Goal: Transaction & Acquisition: Purchase product/service

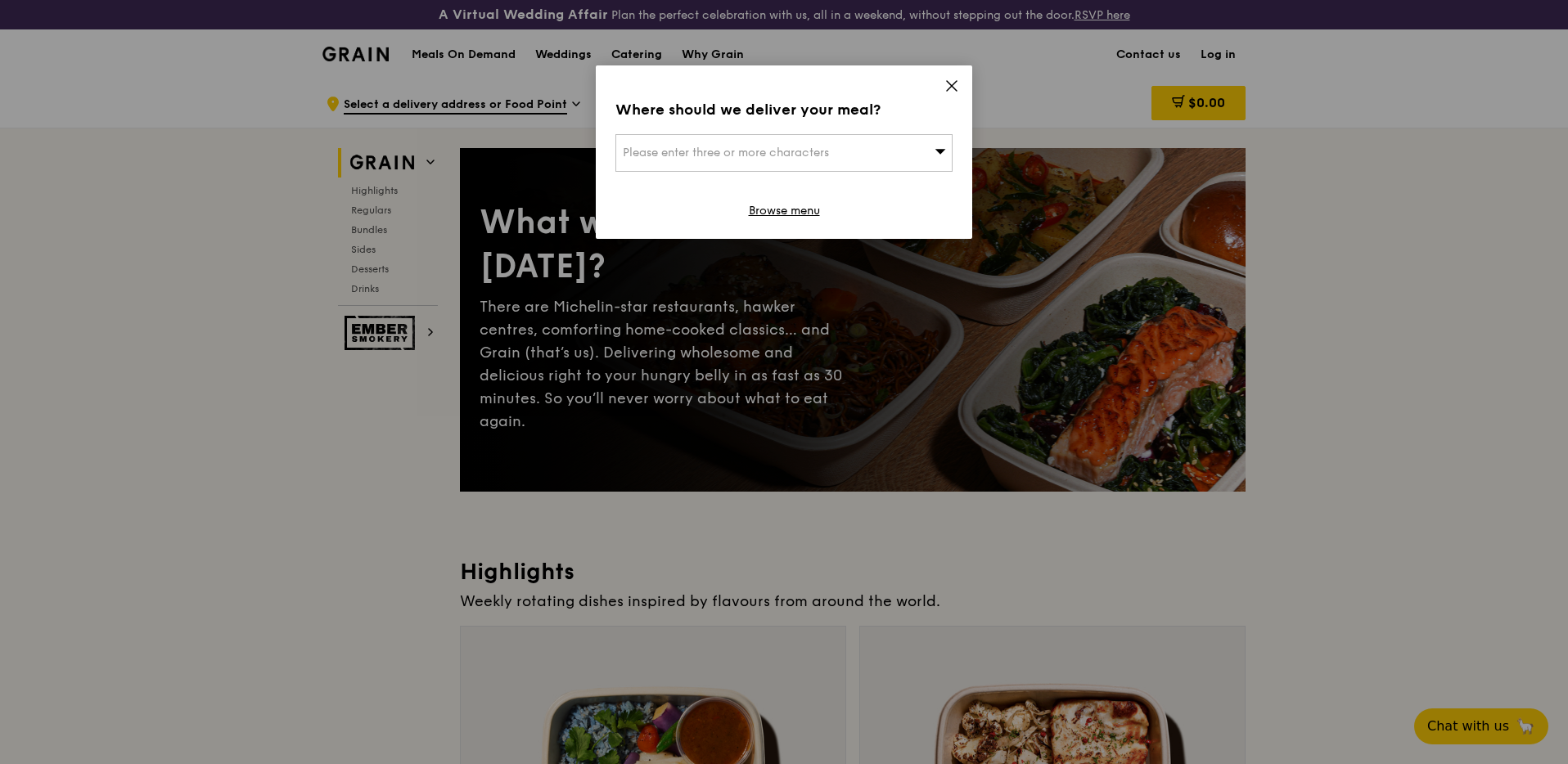
click at [959, 83] on div "Where should we deliver your meal? Please enter three or more characters Browse…" at bounding box center [783, 152] width 376 height 174
click at [951, 83] on icon at bounding box center [952, 86] width 15 height 15
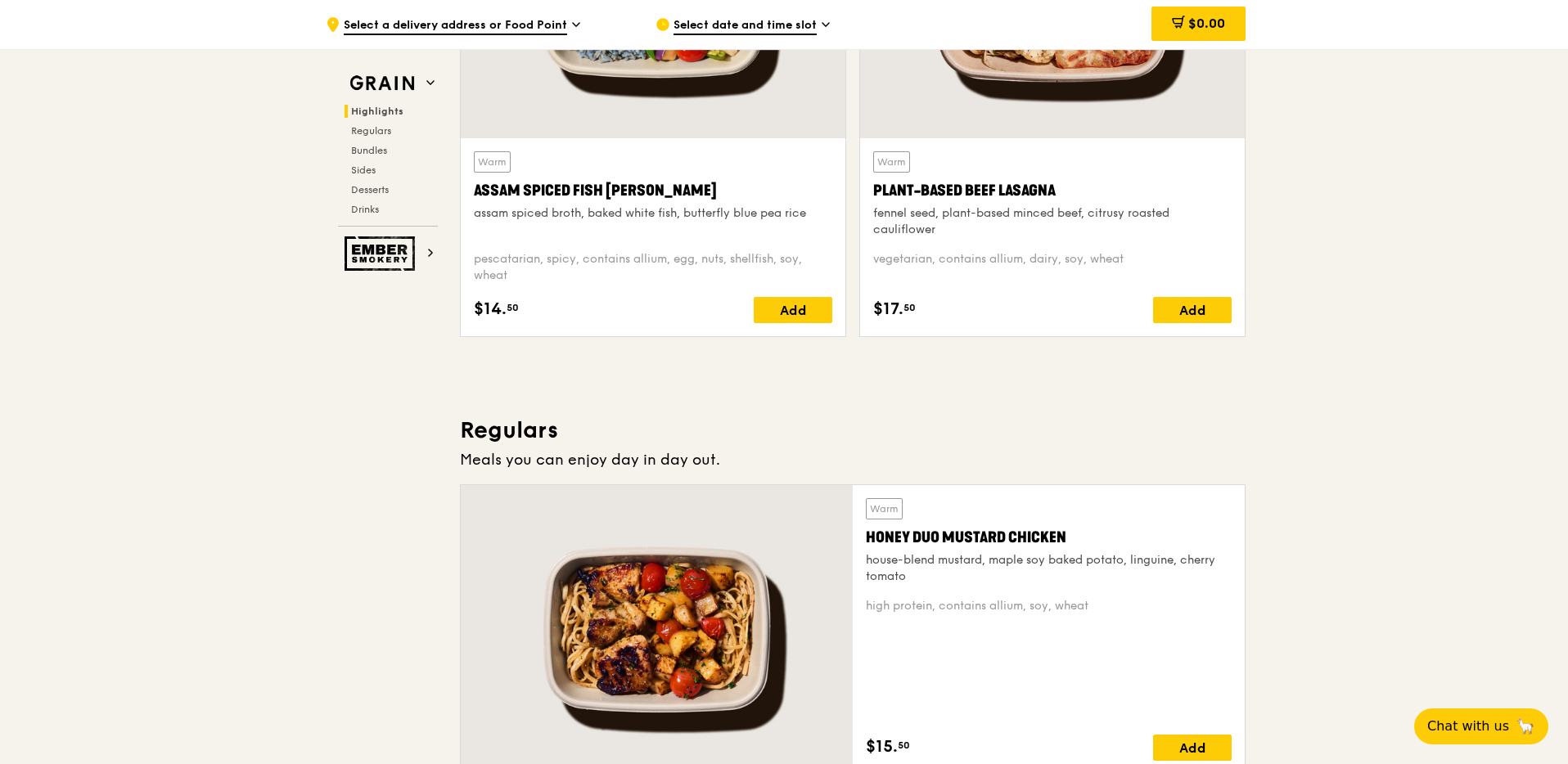
scroll to position [566, 0]
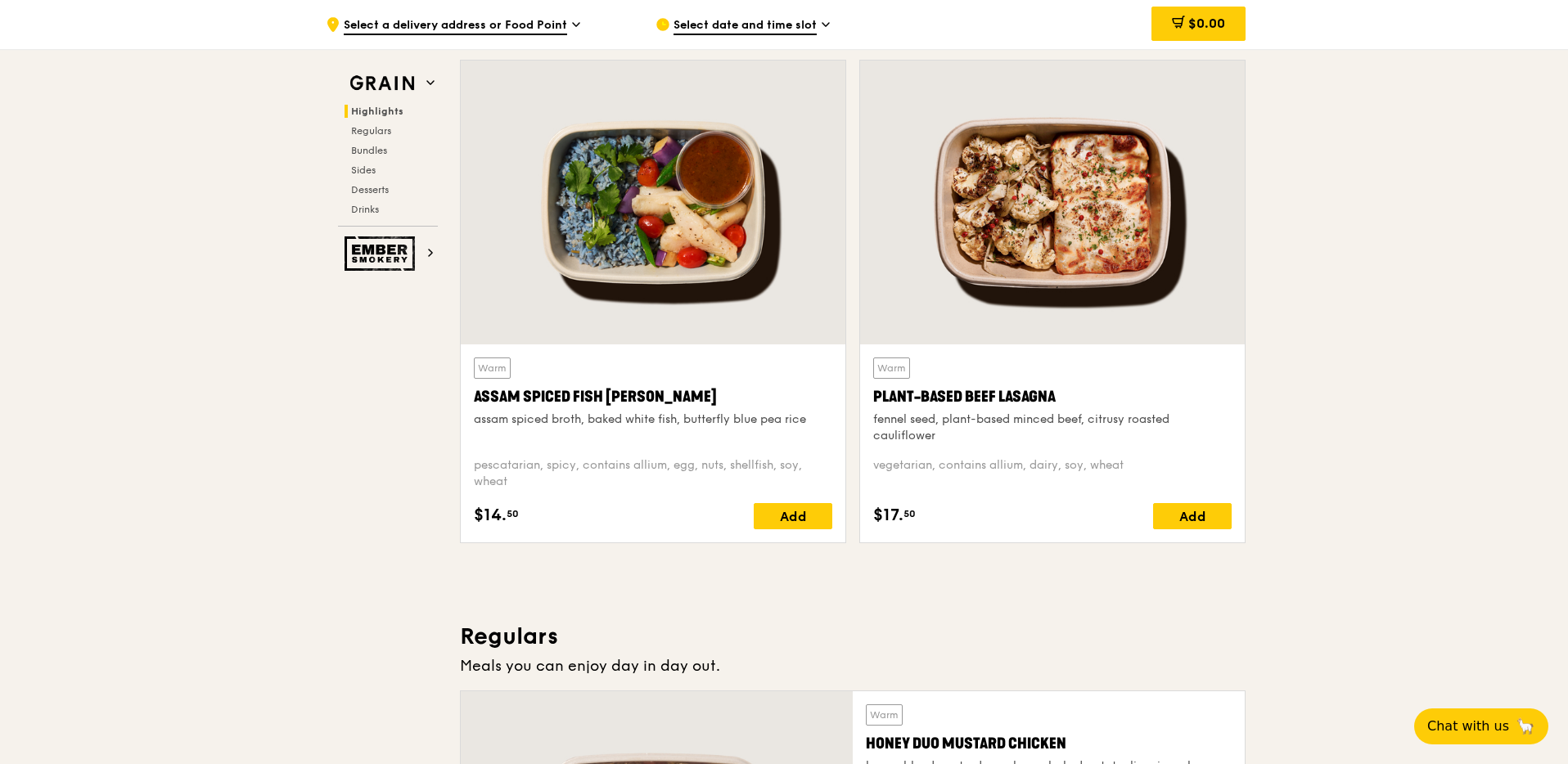
click at [1090, 454] on div "Warm Plant-Based Beef Lasagna fennel seed, plant-based minced beef, citrusy roa…" at bounding box center [1052, 444] width 359 height 172
click at [1167, 520] on div "Add" at bounding box center [1193, 516] width 79 height 26
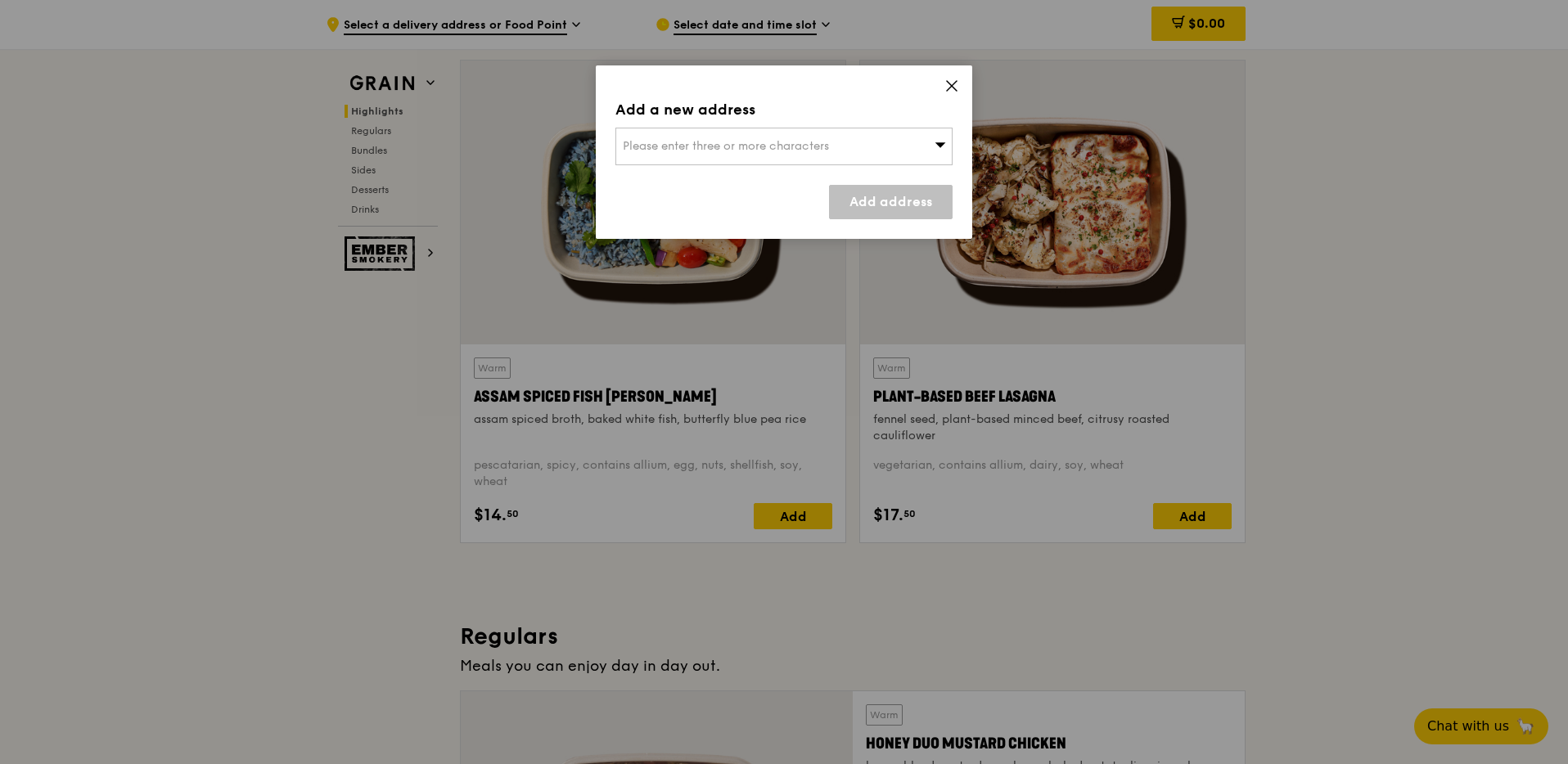
click at [936, 90] on div "Add a new address Please enter three or more characters Add address" at bounding box center [783, 152] width 376 height 174
click at [946, 88] on icon at bounding box center [952, 86] width 15 height 15
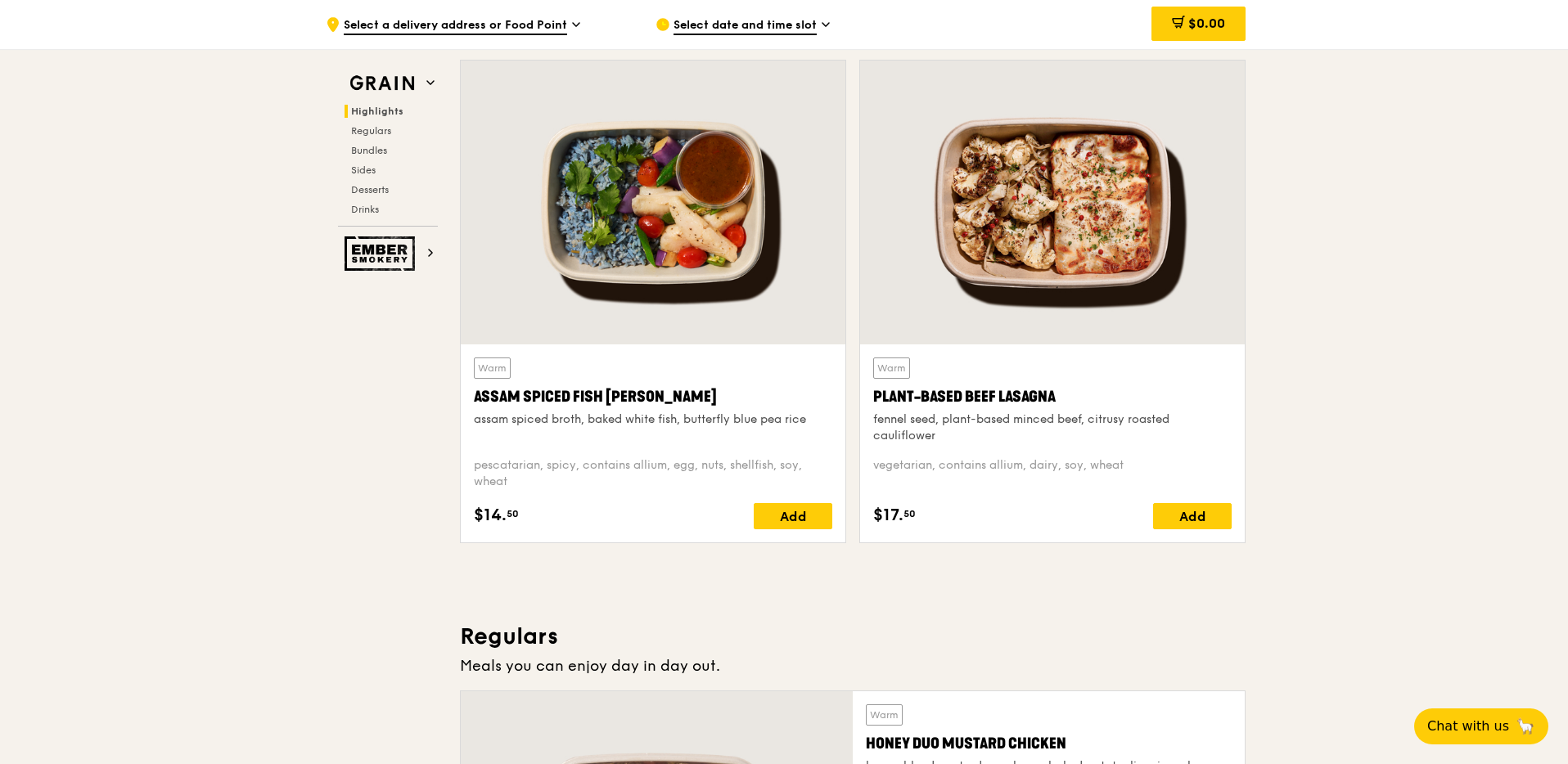
click at [942, 395] on div "Plant-Based Beef Lasagna" at bounding box center [1052, 396] width 359 height 23
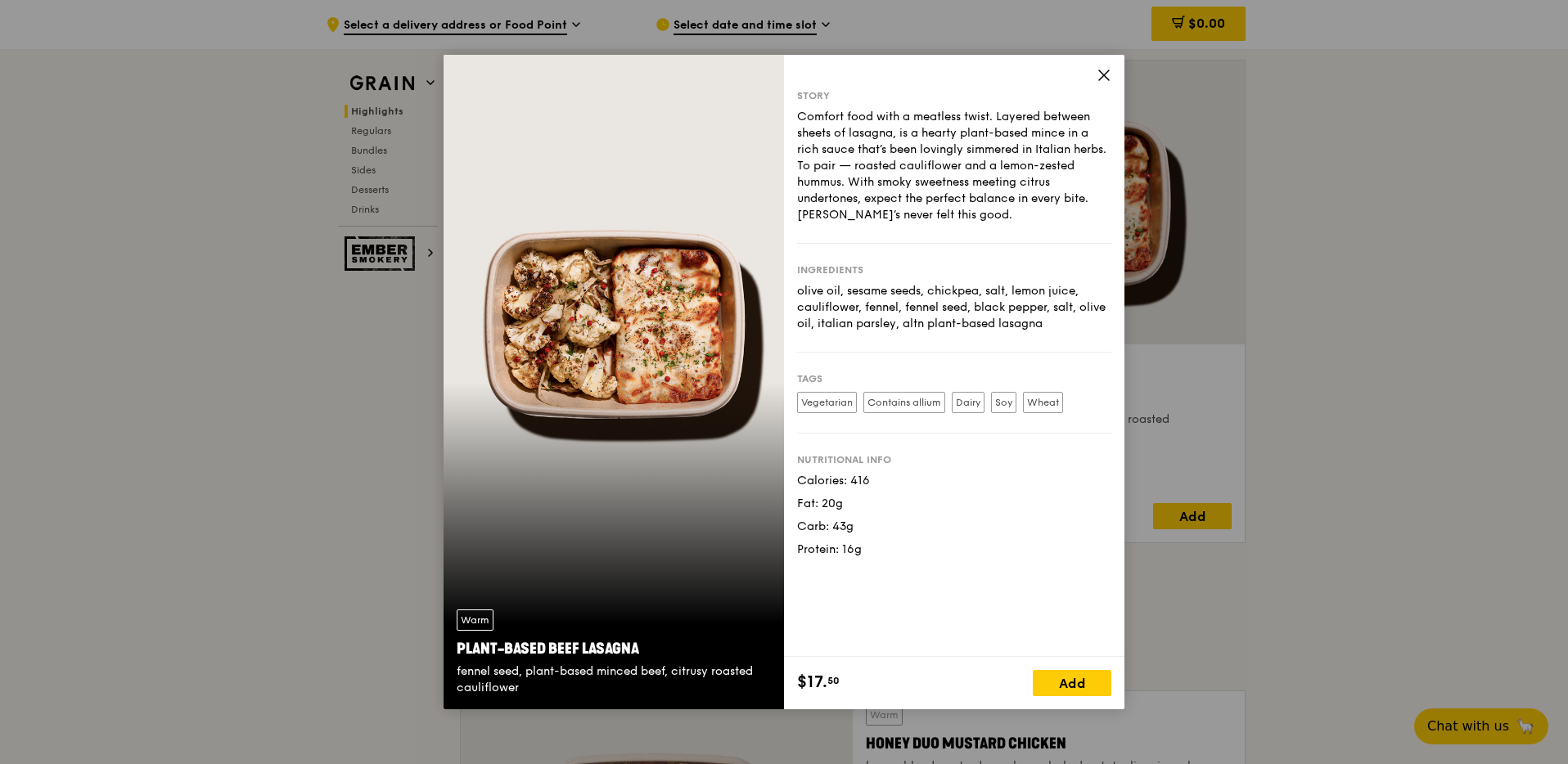
scroll to position [692, 0]
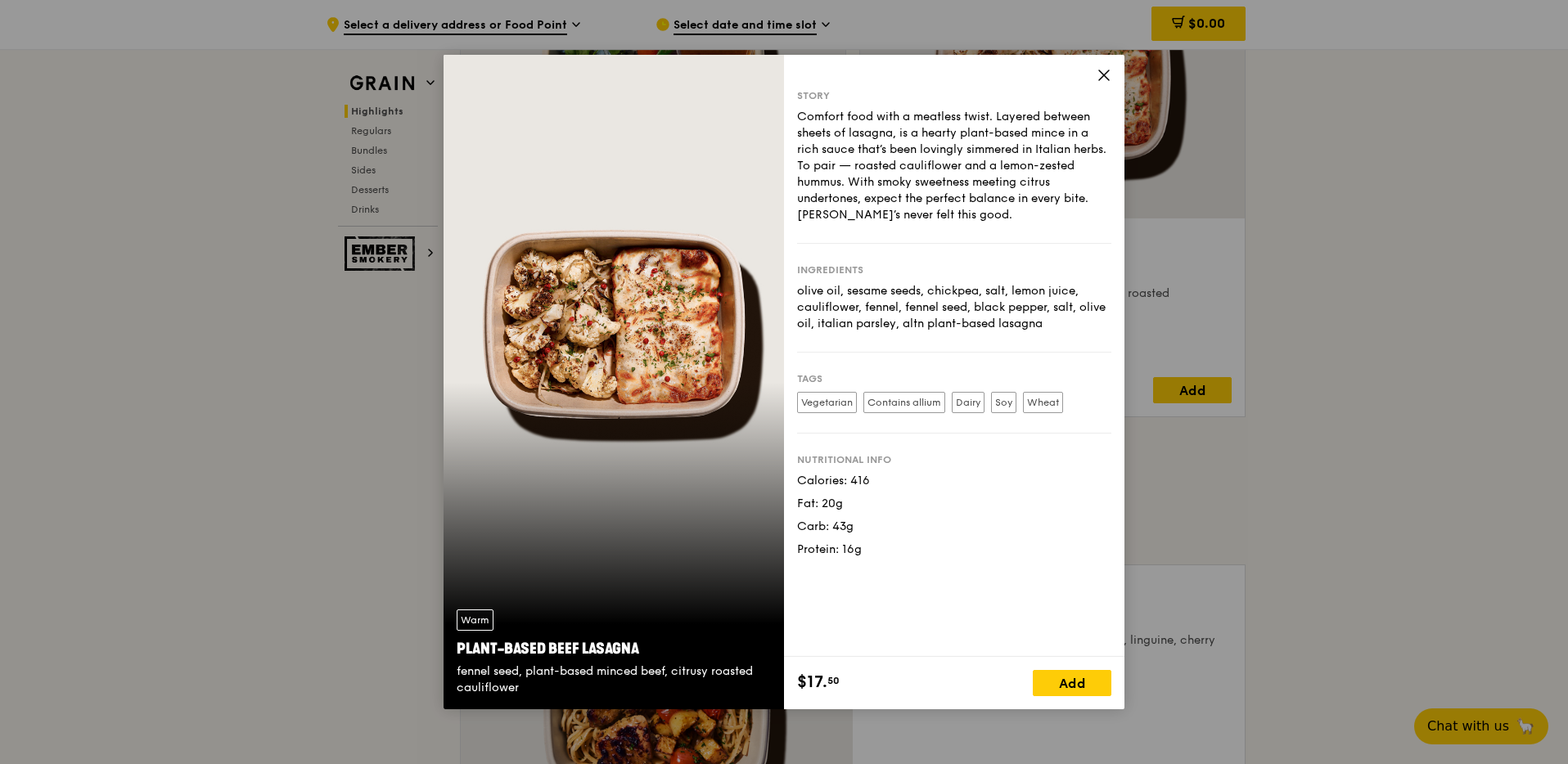
click at [1058, 668] on div "$17. 50 Add" at bounding box center [954, 684] width 340 height 52
click at [1058, 684] on div "Add" at bounding box center [1072, 684] width 79 height 26
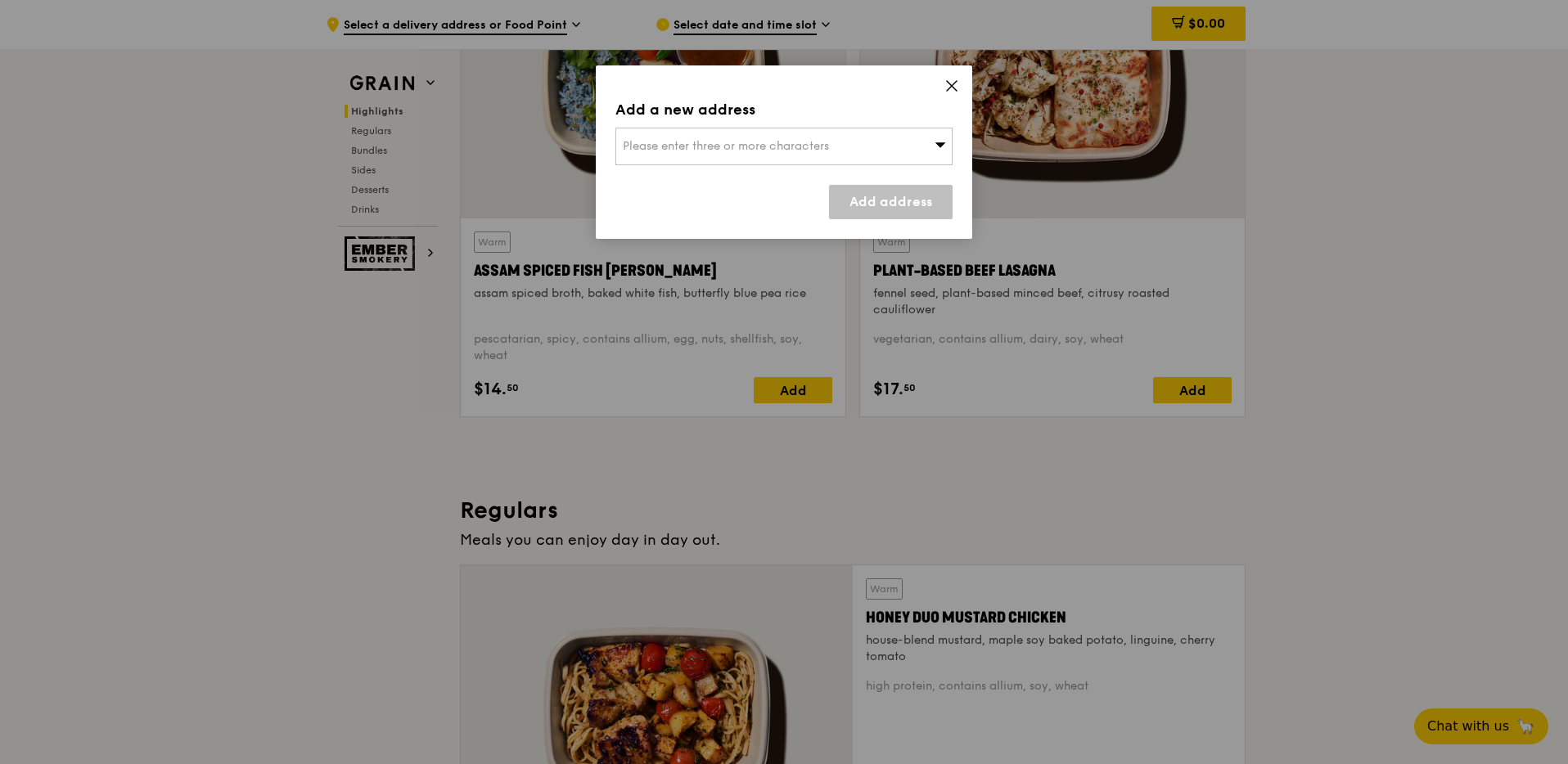
click at [929, 142] on div "Please enter three or more characters" at bounding box center [784, 146] width 337 height 38
click at [870, 147] on input "search" at bounding box center [784, 146] width 335 height 36
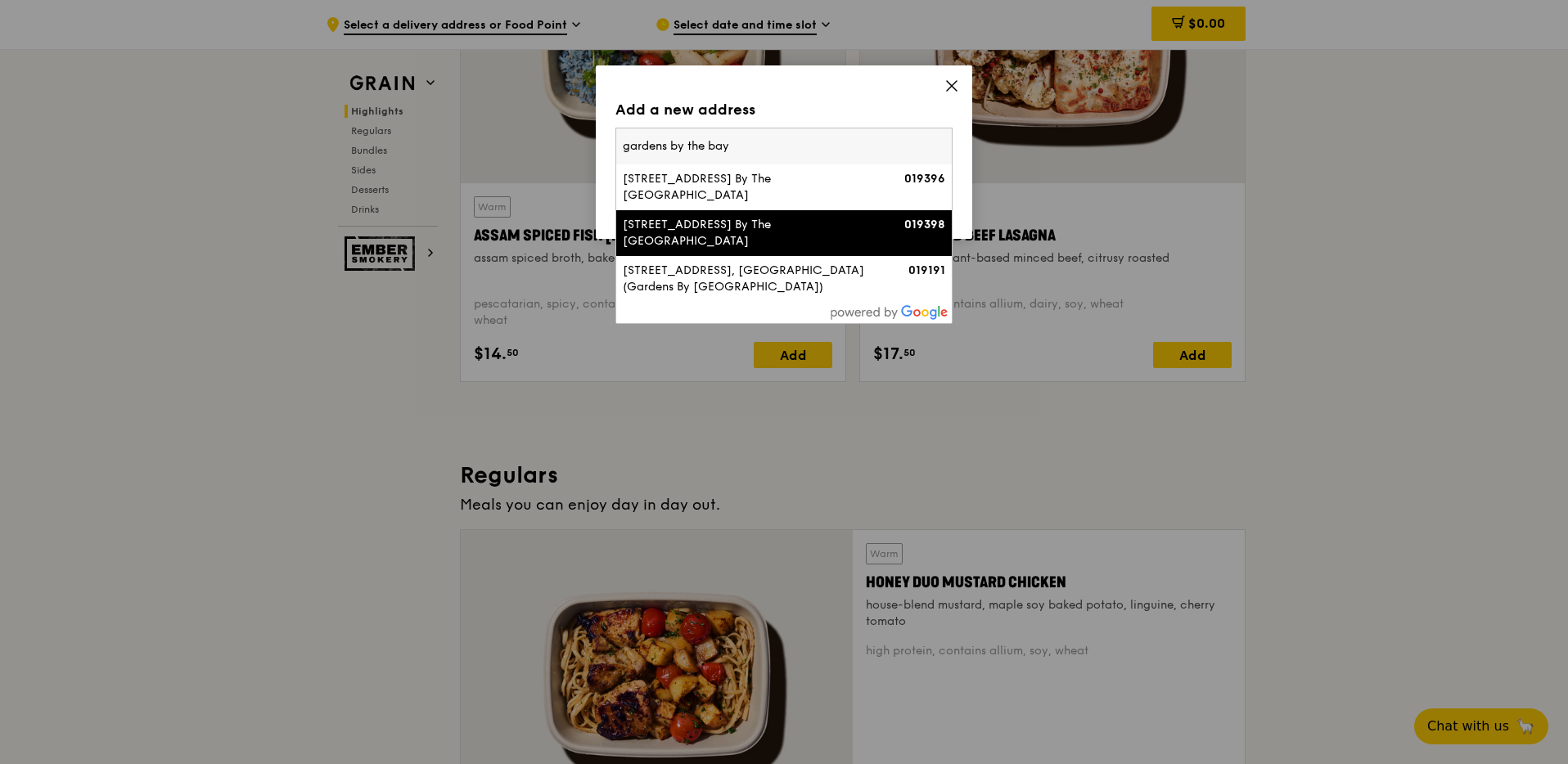
scroll to position [729, 0]
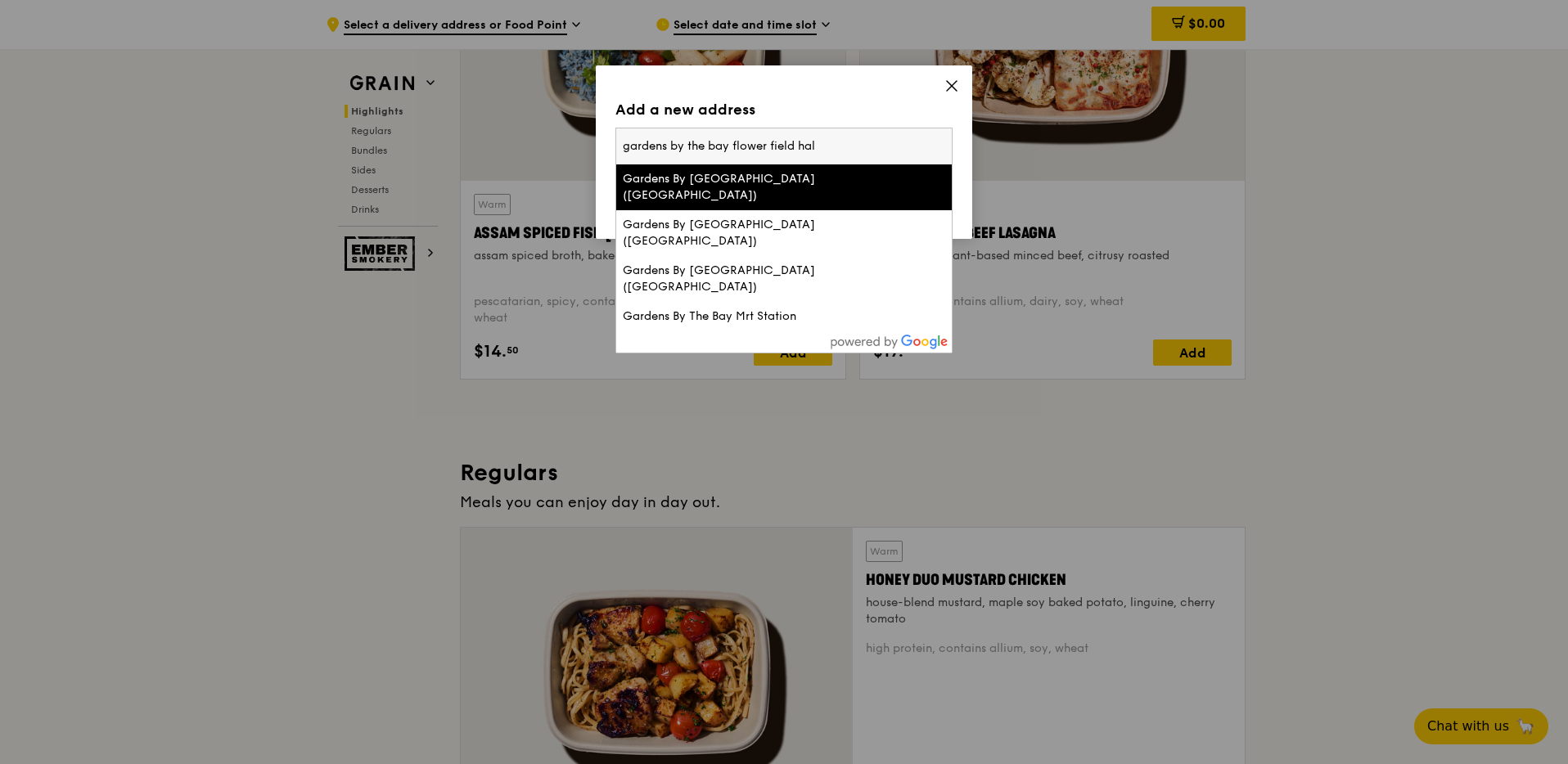
type input "gardens by the [GEOGRAPHIC_DATA]"
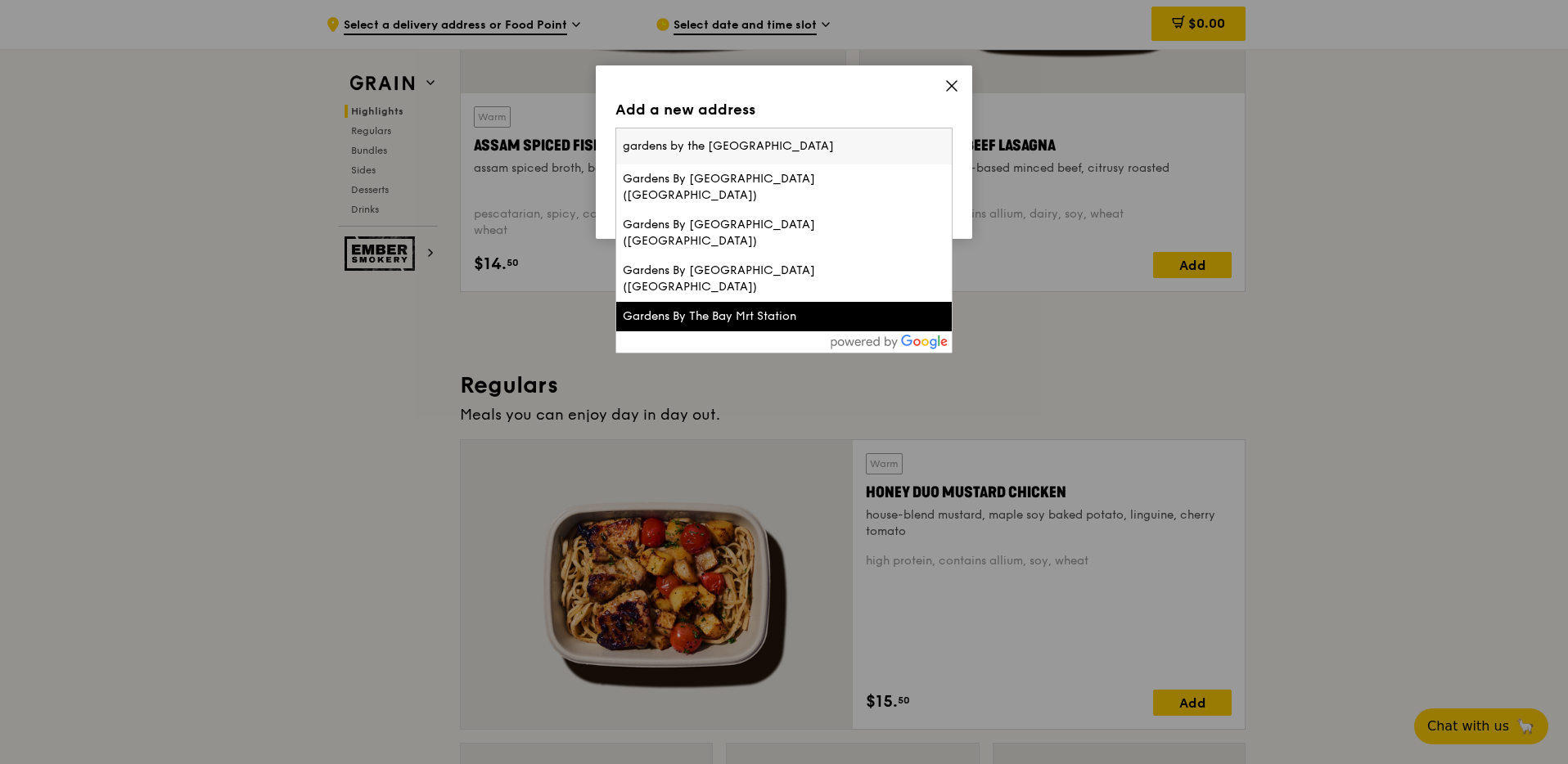
scroll to position [824, 0]
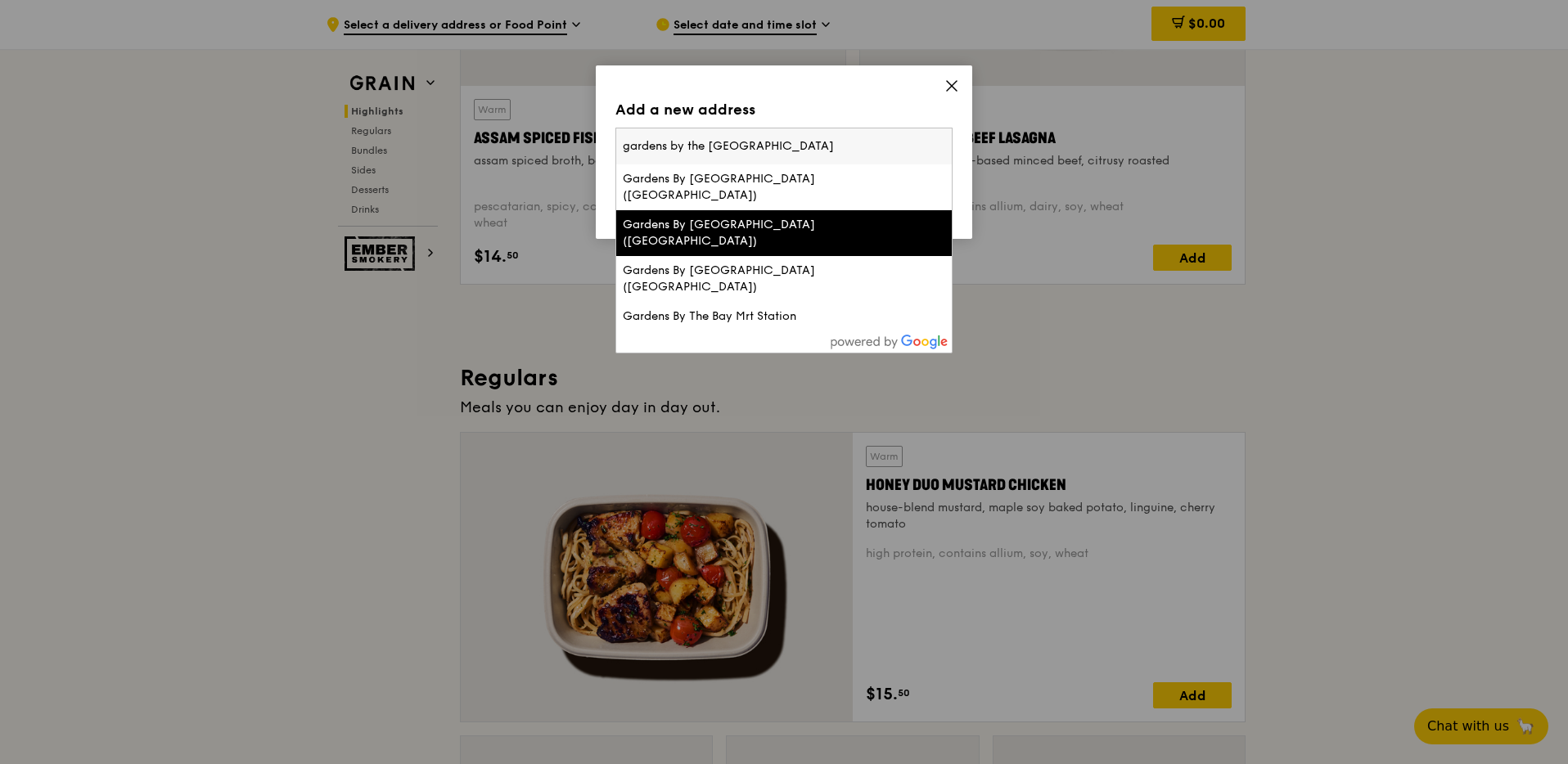
drag, startPoint x: 733, startPoint y: 142, endPoint x: 552, endPoint y: 134, distance: 181.2
click at [552, 134] on div "Add a new address Please enter three or more characters gardens by the [GEOGRAP…" at bounding box center [784, 382] width 1568 height 764
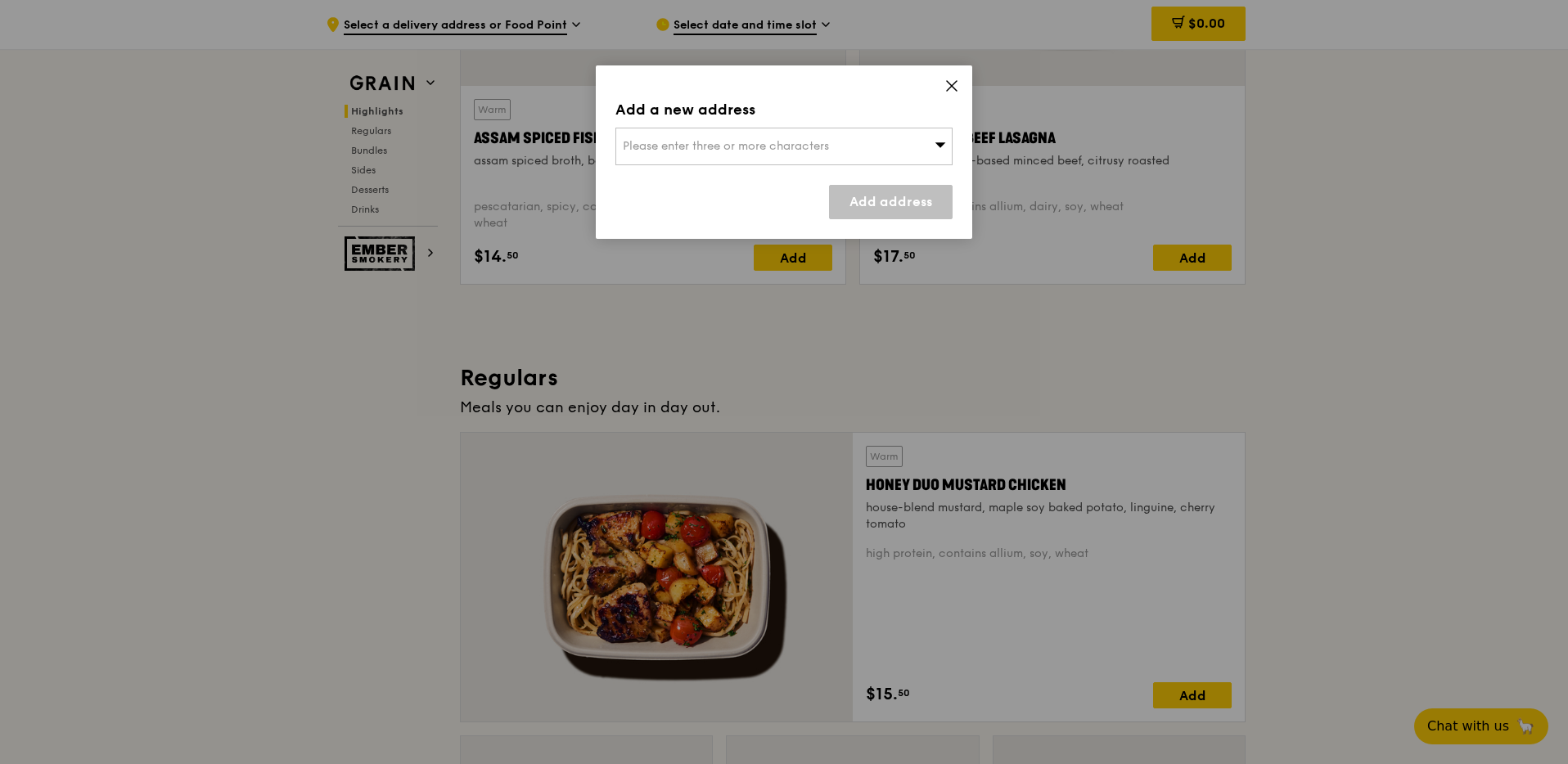
click at [718, 148] on span "Please enter three or more characters" at bounding box center [726, 146] width 206 height 14
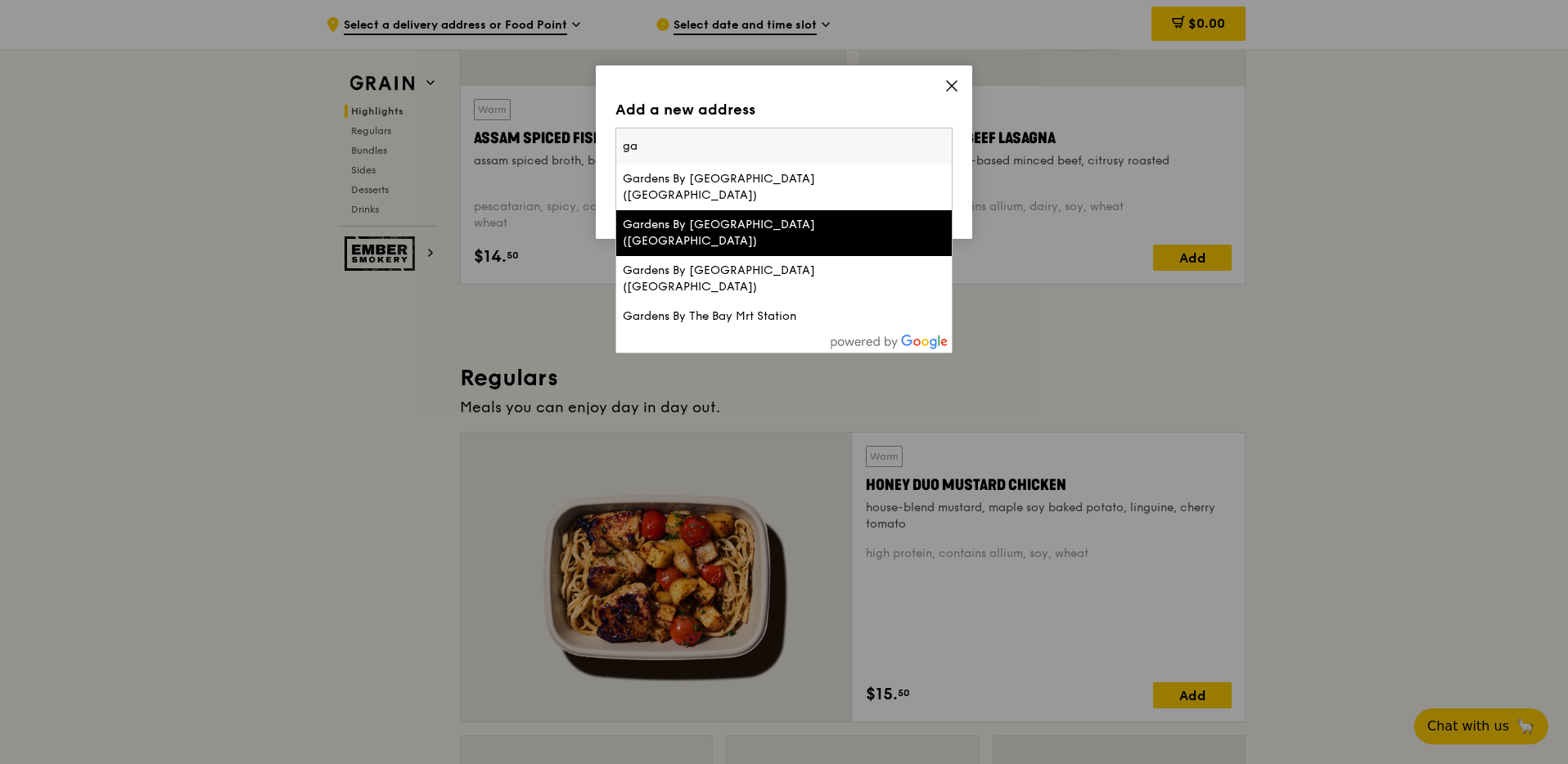
type input "g"
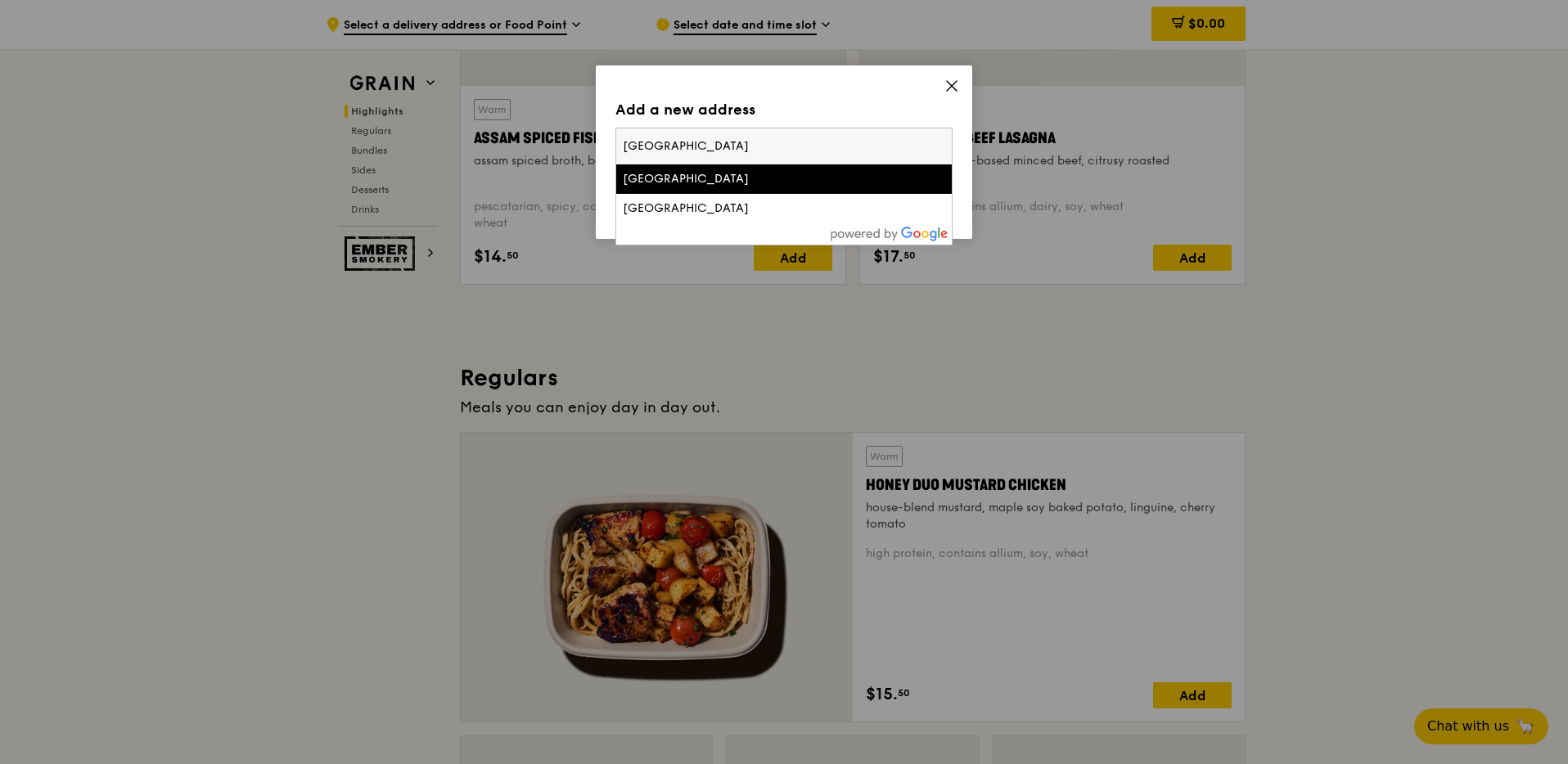
click at [763, 158] on input "[GEOGRAPHIC_DATA]" at bounding box center [784, 146] width 335 height 36
paste input "018977"
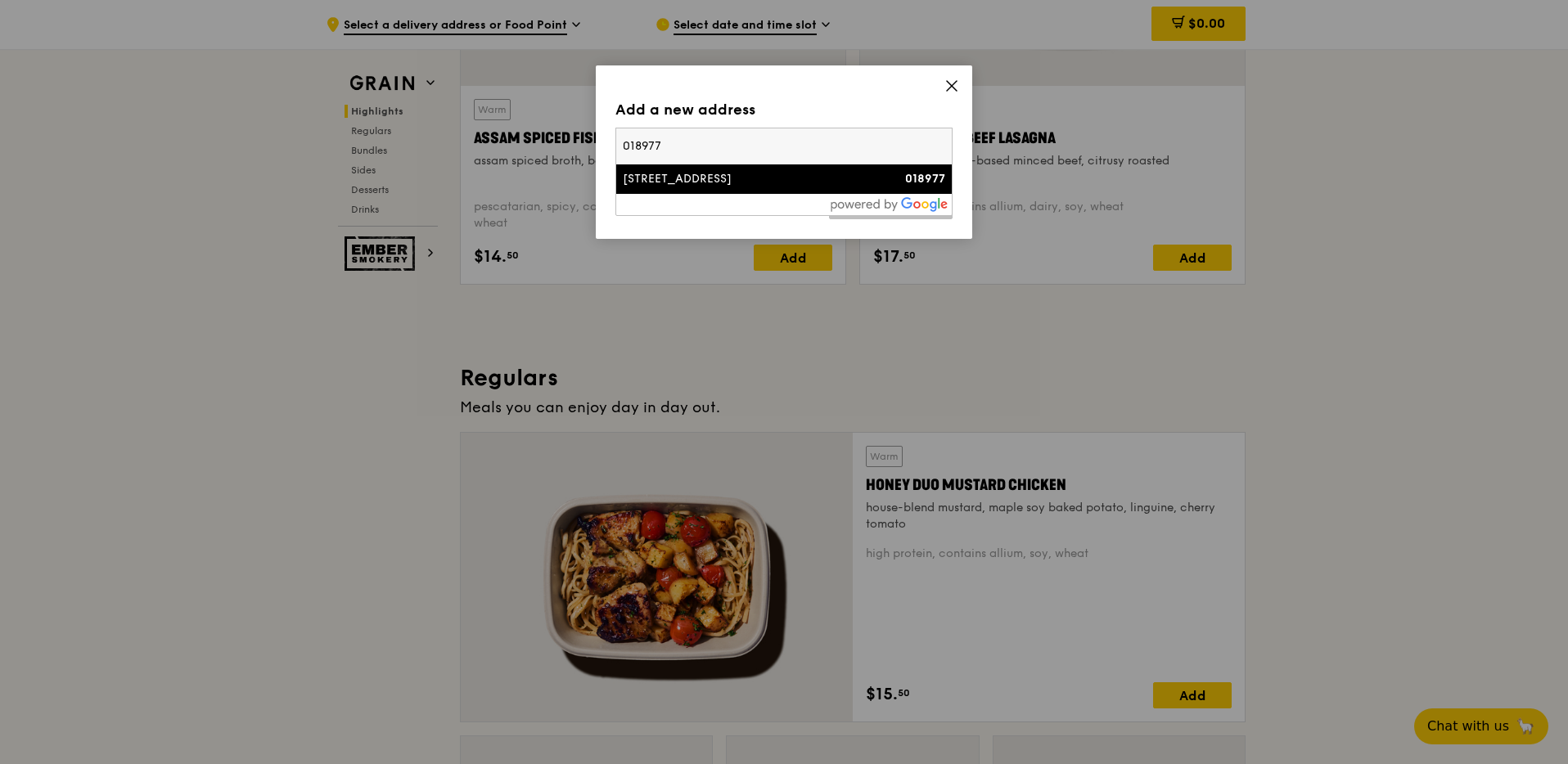
type input "018977"
click at [796, 176] on div "[STREET_ADDRESS]" at bounding box center [743, 179] width 242 height 17
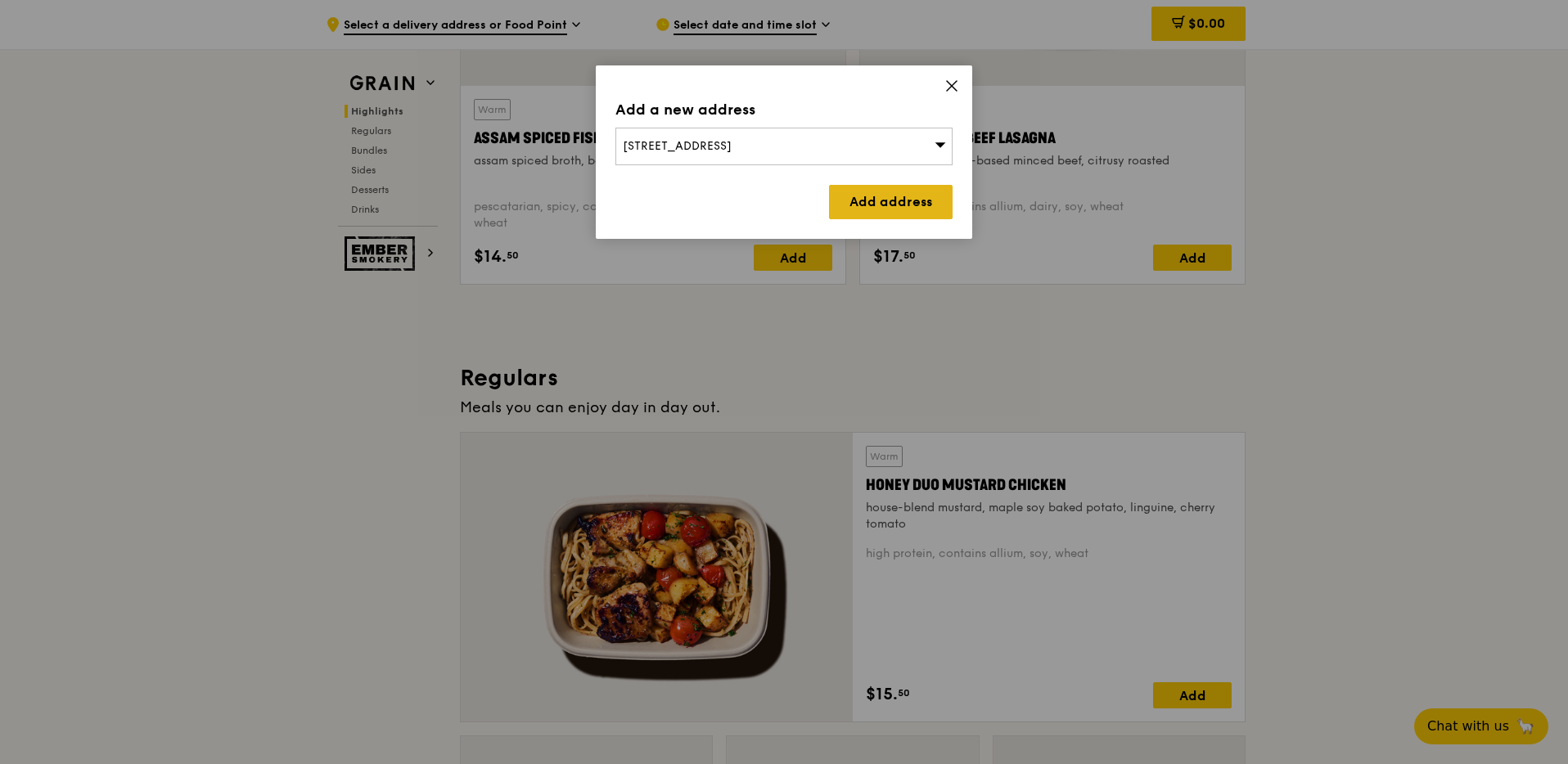
click at [925, 202] on link "Add address" at bounding box center [891, 202] width 124 height 34
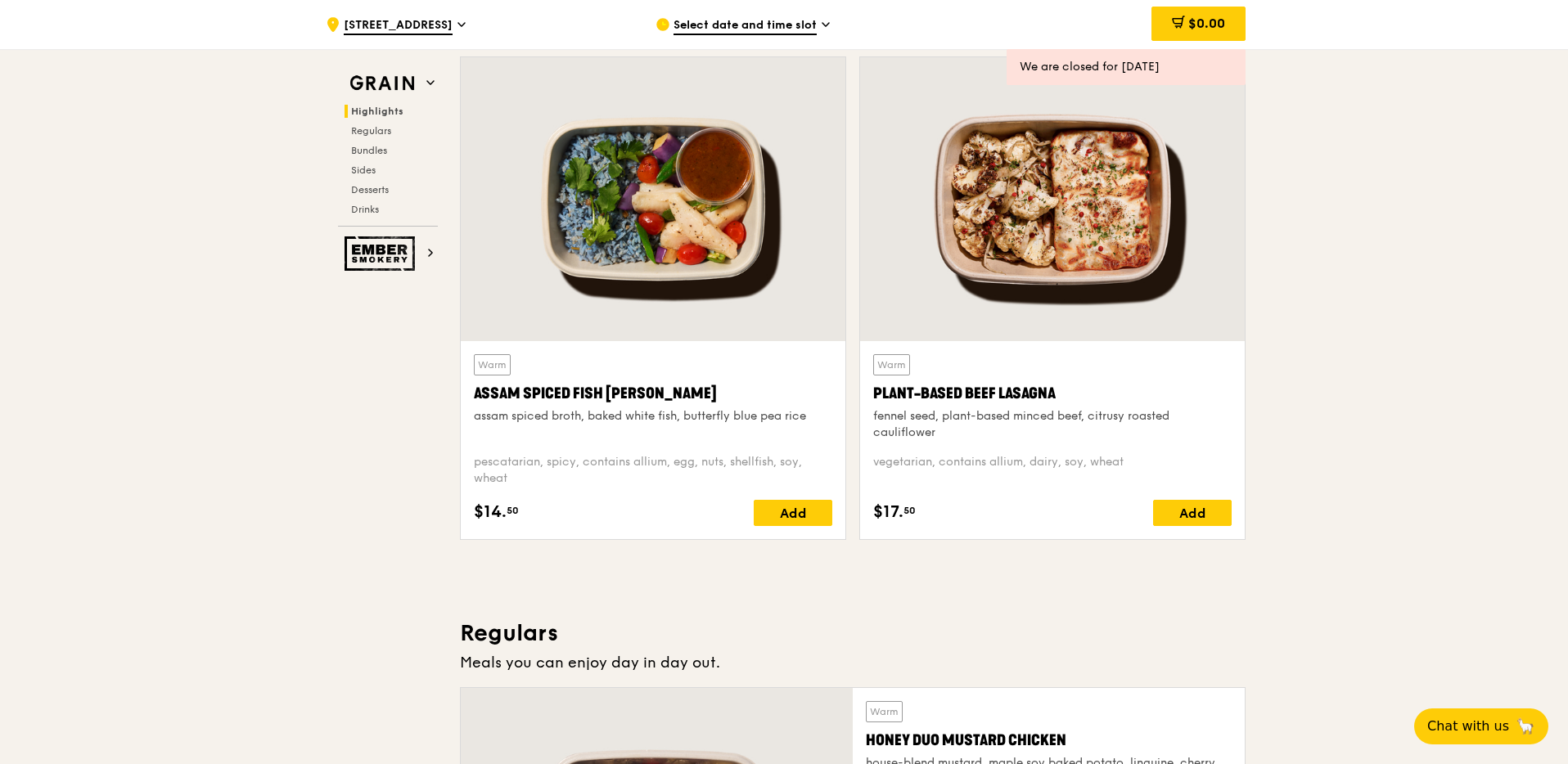
scroll to position [491, 0]
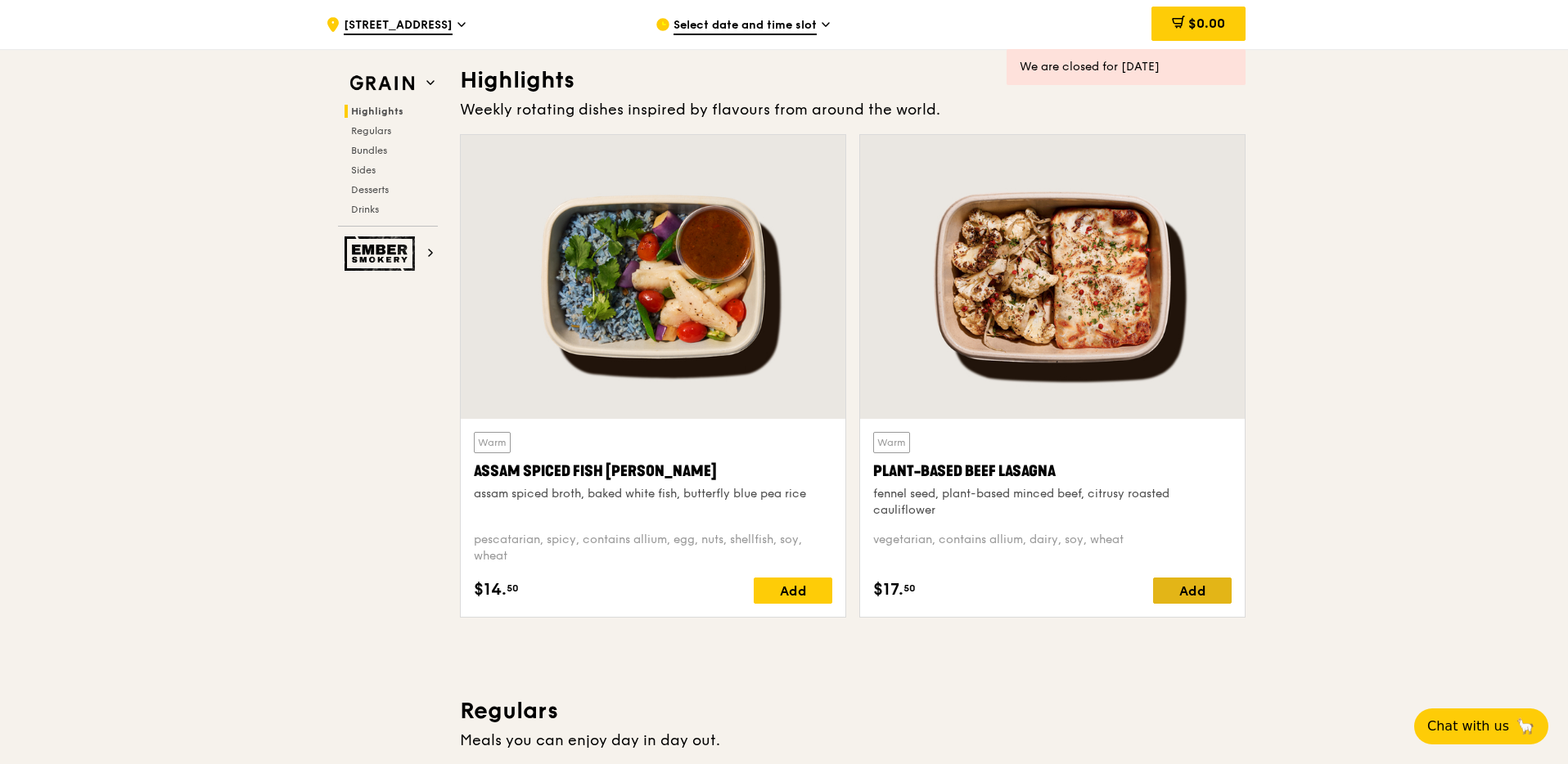
click at [1197, 602] on div "Add" at bounding box center [1193, 591] width 79 height 26
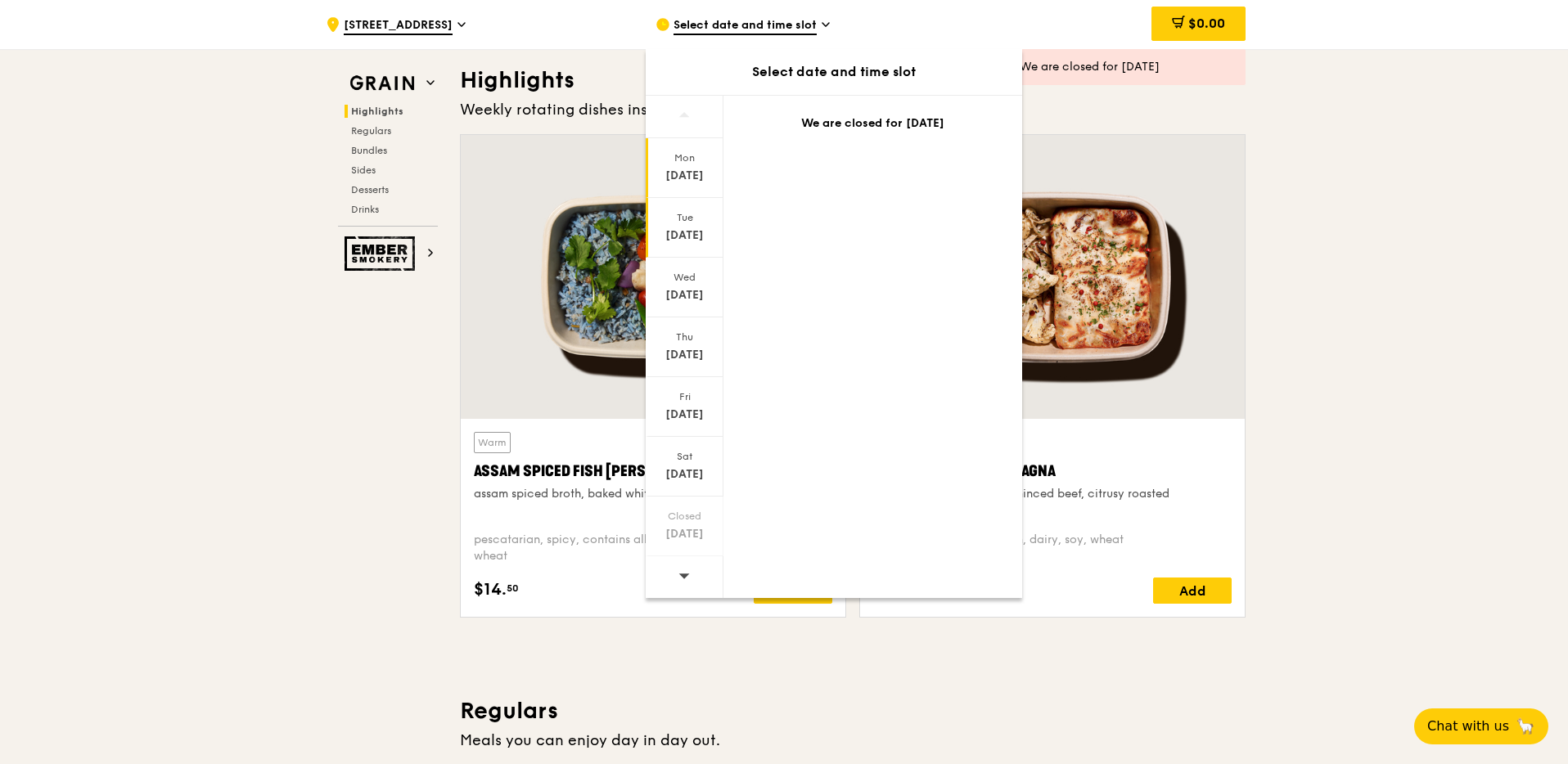
click at [702, 229] on div "[DATE]" at bounding box center [684, 236] width 72 height 17
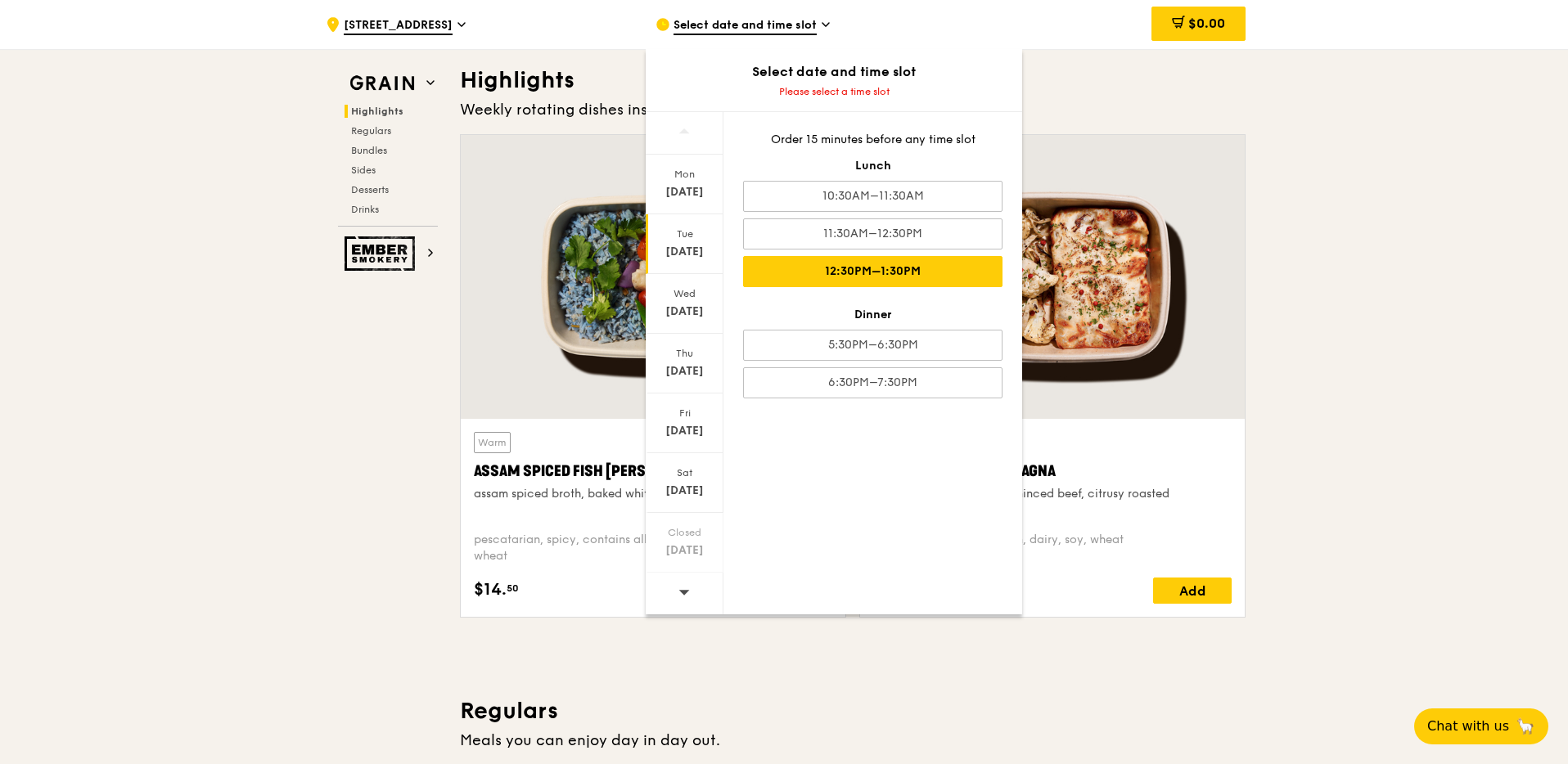
click at [910, 272] on div "12:30PM–1:30PM" at bounding box center [872, 272] width 259 height 31
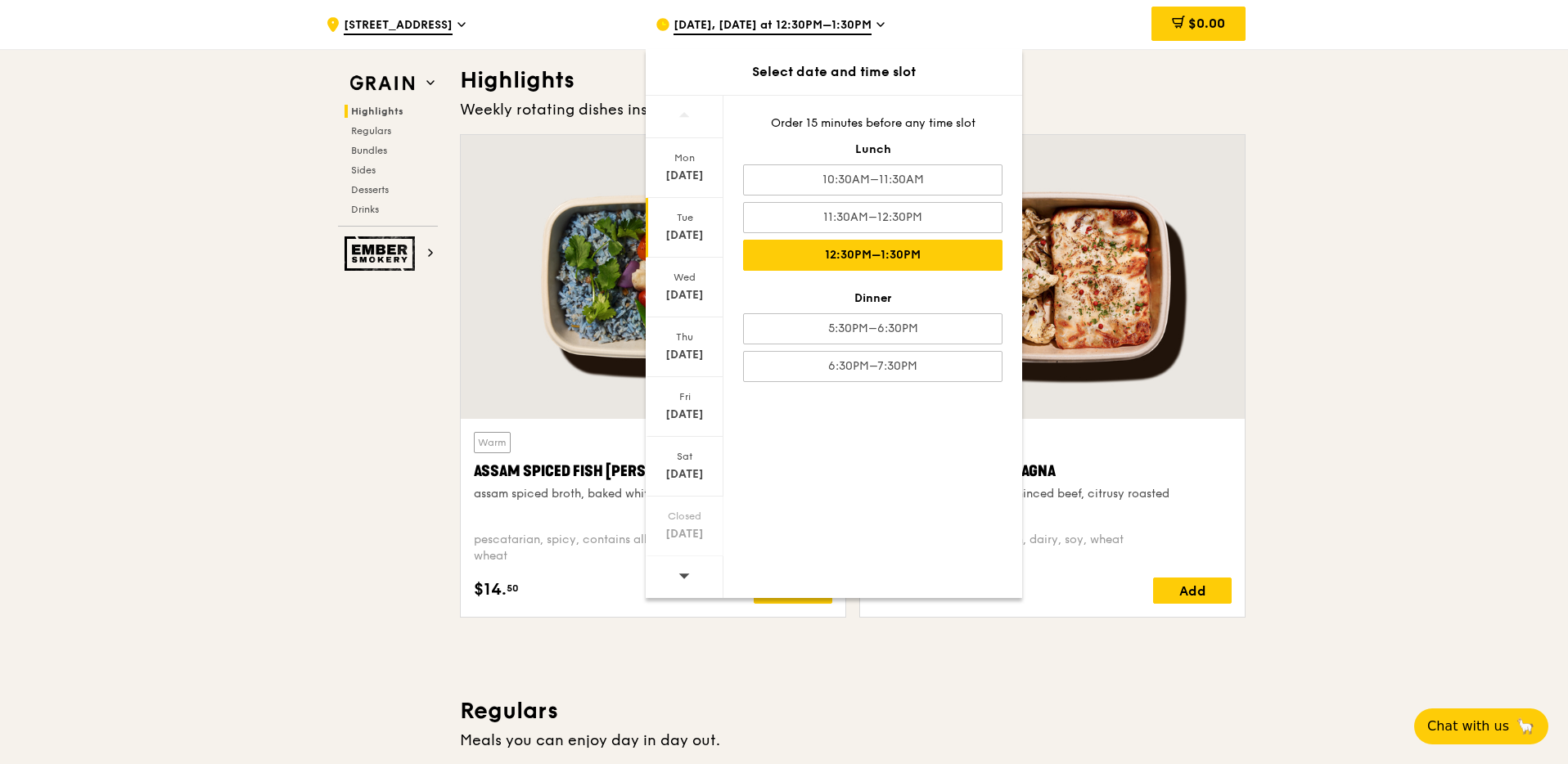
click at [1179, 478] on div "Plant-Based Beef Lasagna" at bounding box center [1052, 471] width 359 height 23
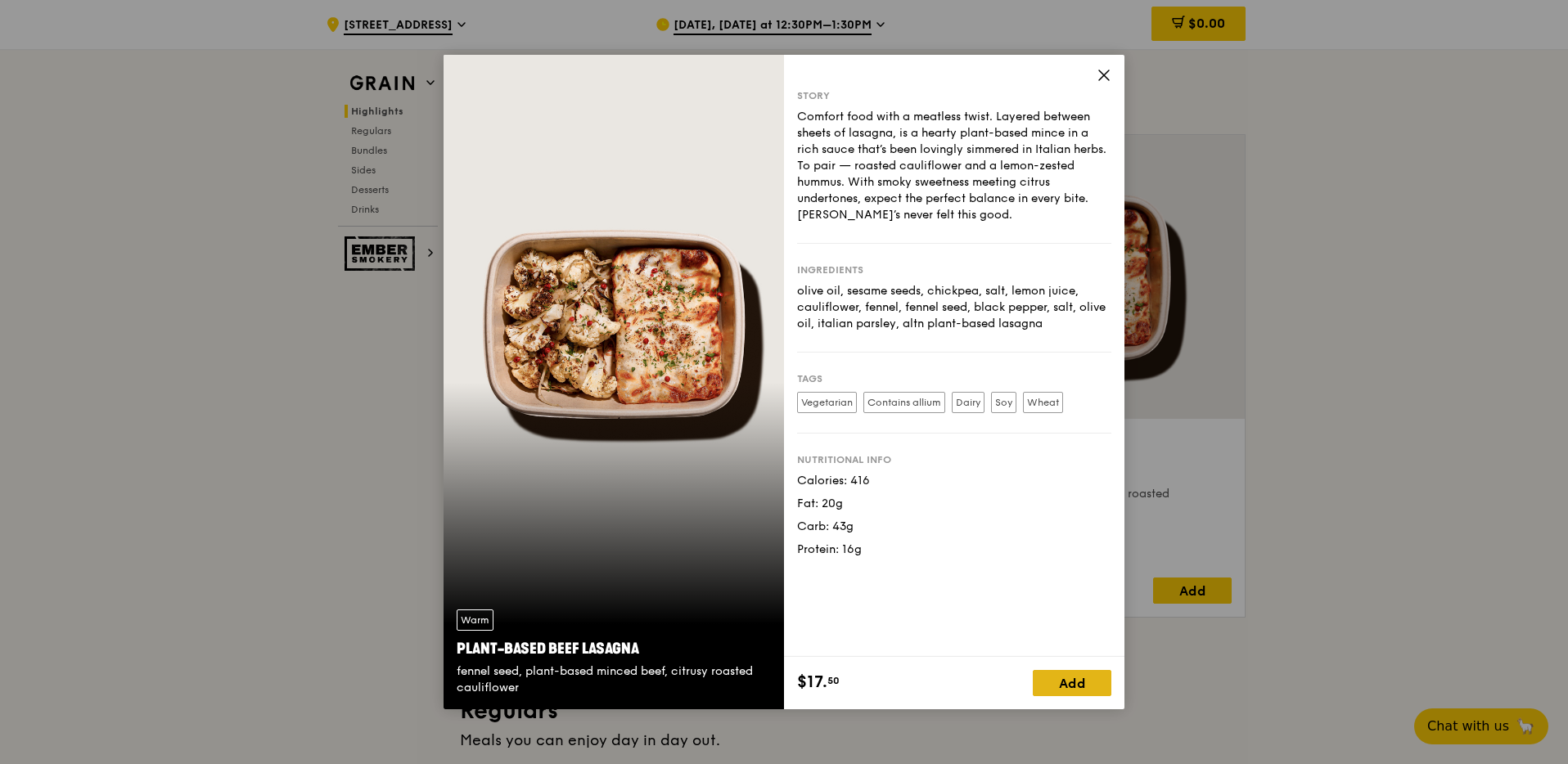
click at [1084, 684] on div "Add" at bounding box center [1072, 684] width 79 height 26
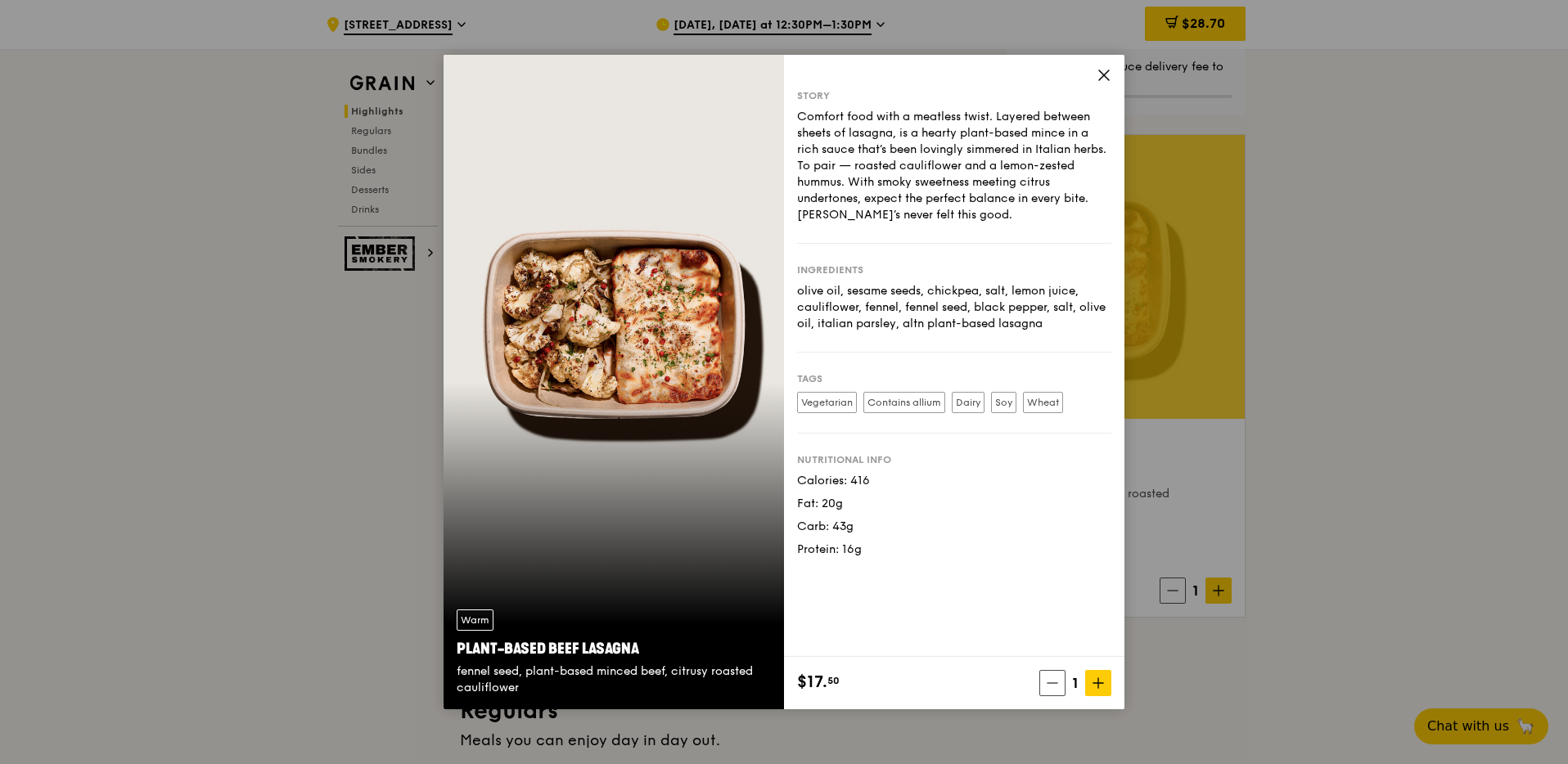
click at [1105, 72] on icon at bounding box center [1104, 75] width 10 height 10
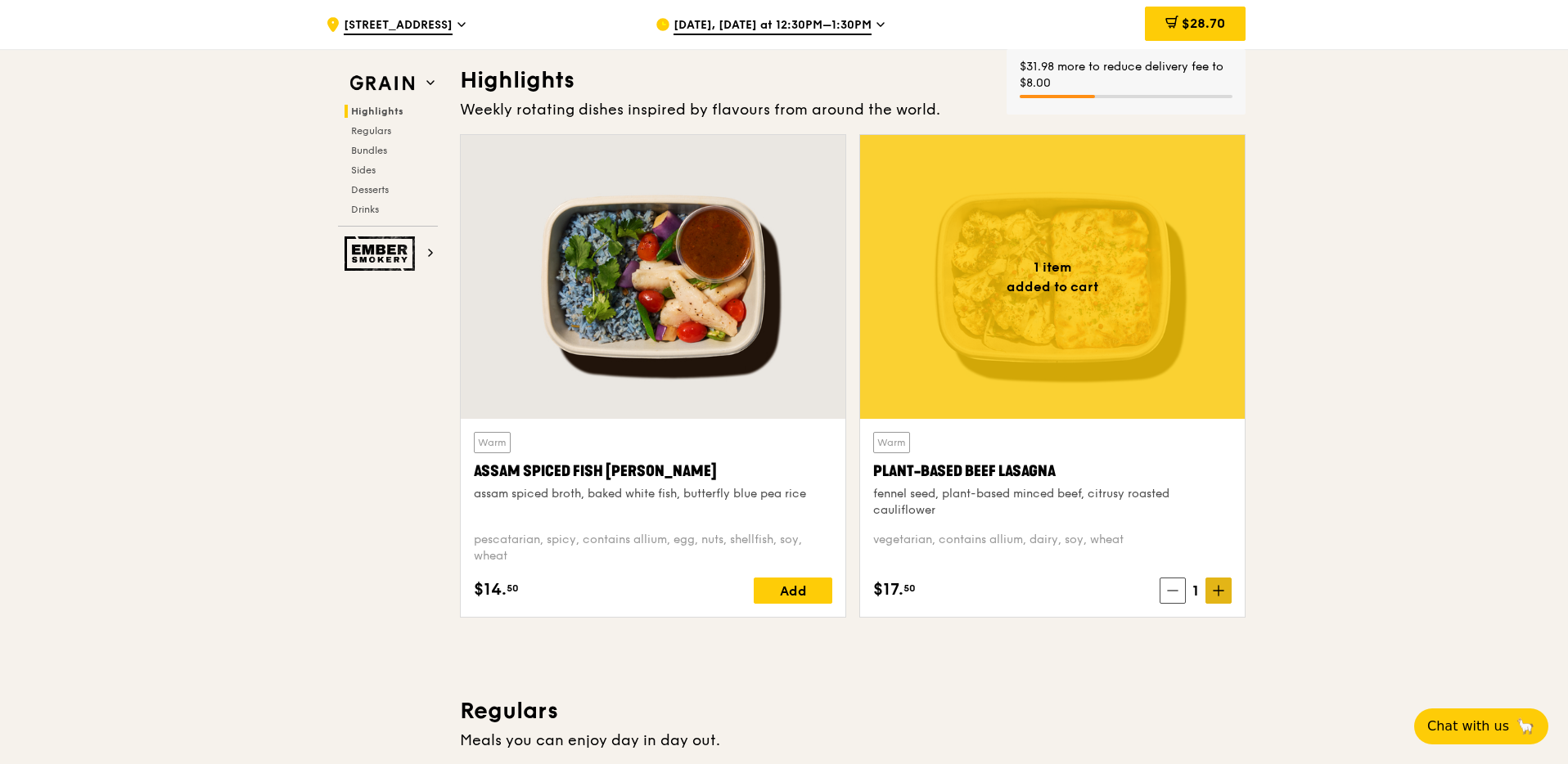
click at [1210, 581] on span at bounding box center [1219, 591] width 26 height 26
click at [1211, 582] on span at bounding box center [1219, 591] width 26 height 26
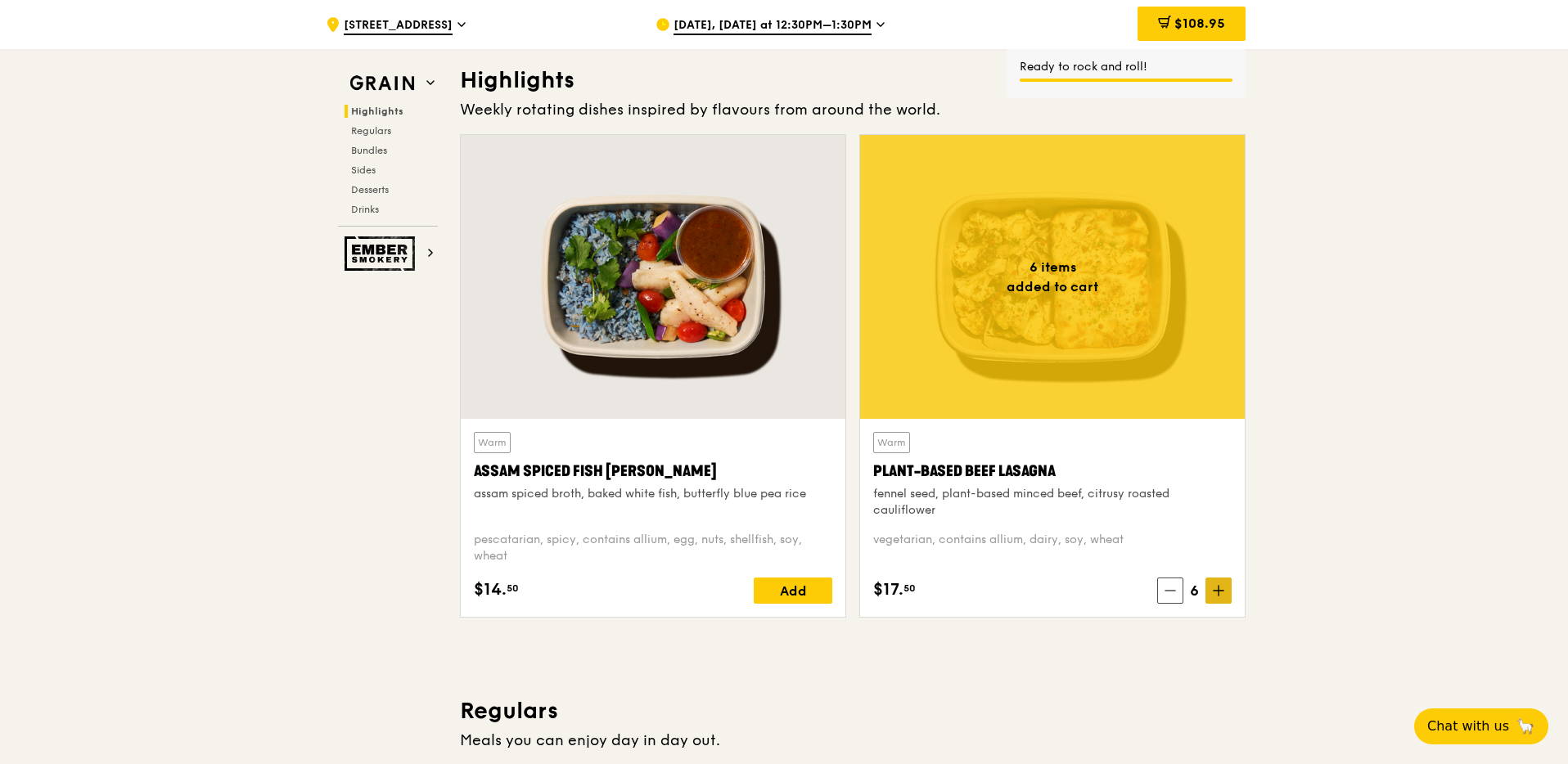
click at [1211, 582] on span at bounding box center [1219, 591] width 26 height 26
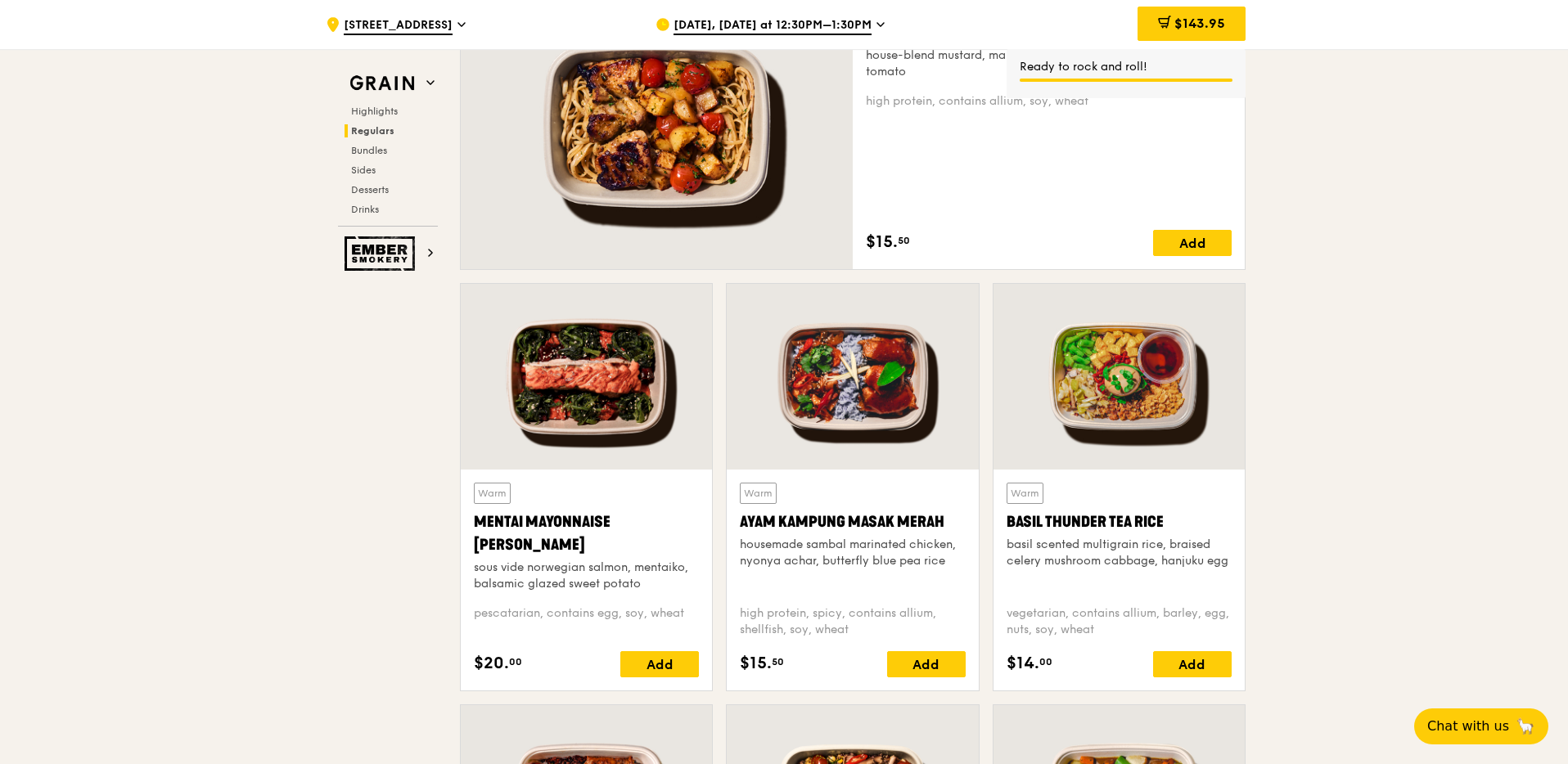
scroll to position [1284, 0]
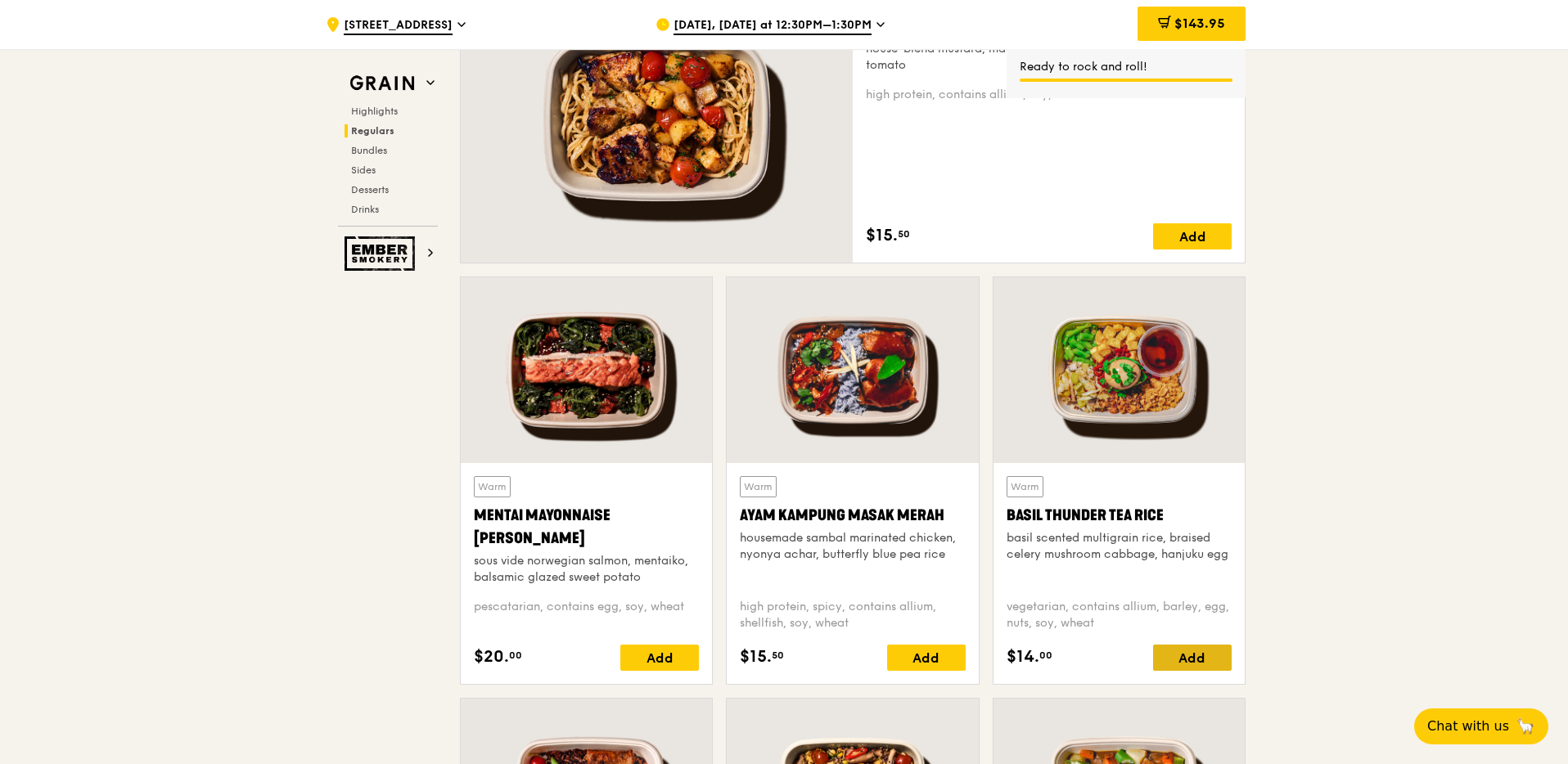
click at [1201, 648] on div "Add" at bounding box center [1193, 658] width 79 height 26
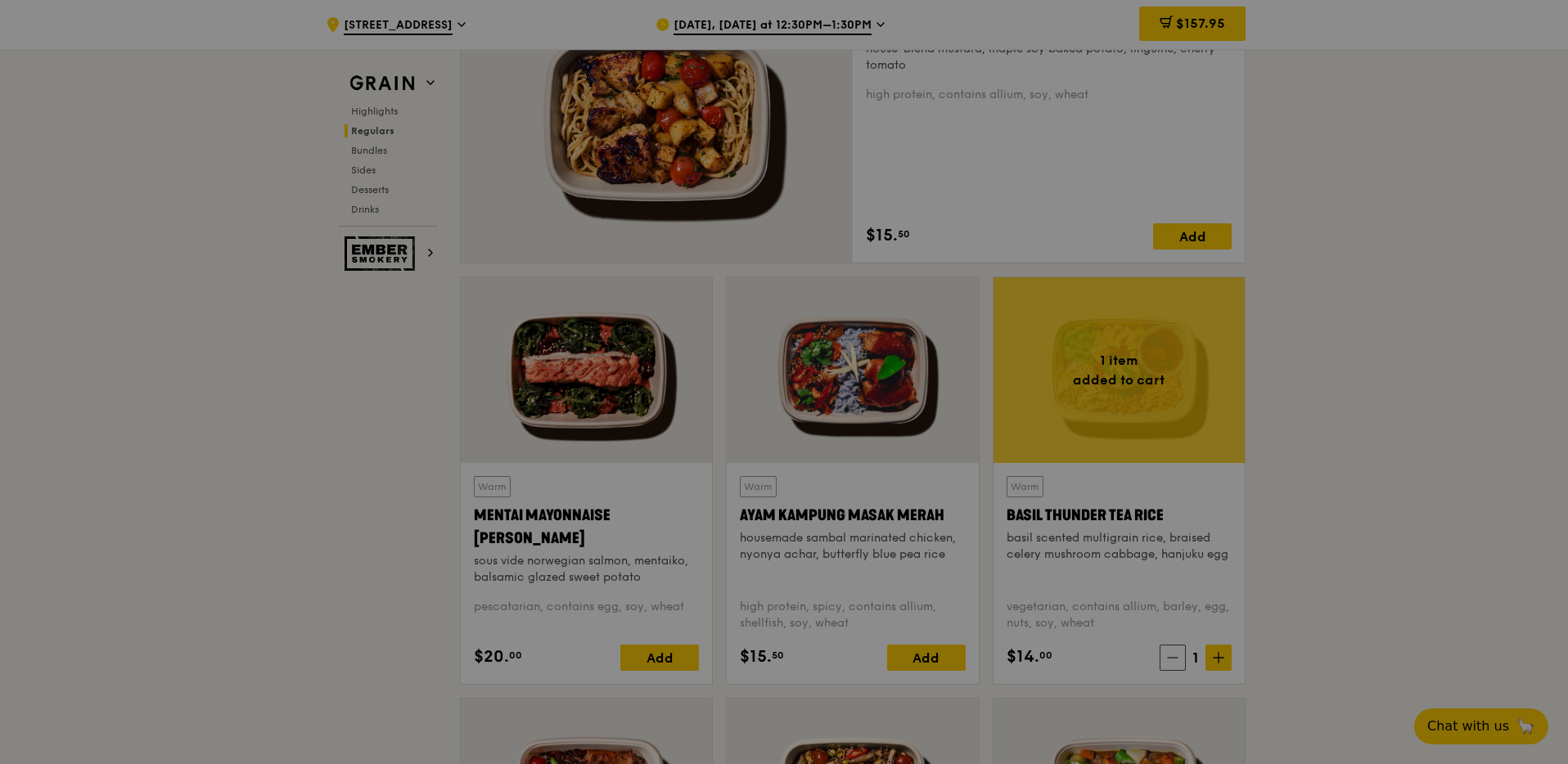
click at [1217, 656] on div at bounding box center [784, 382] width 1568 height 764
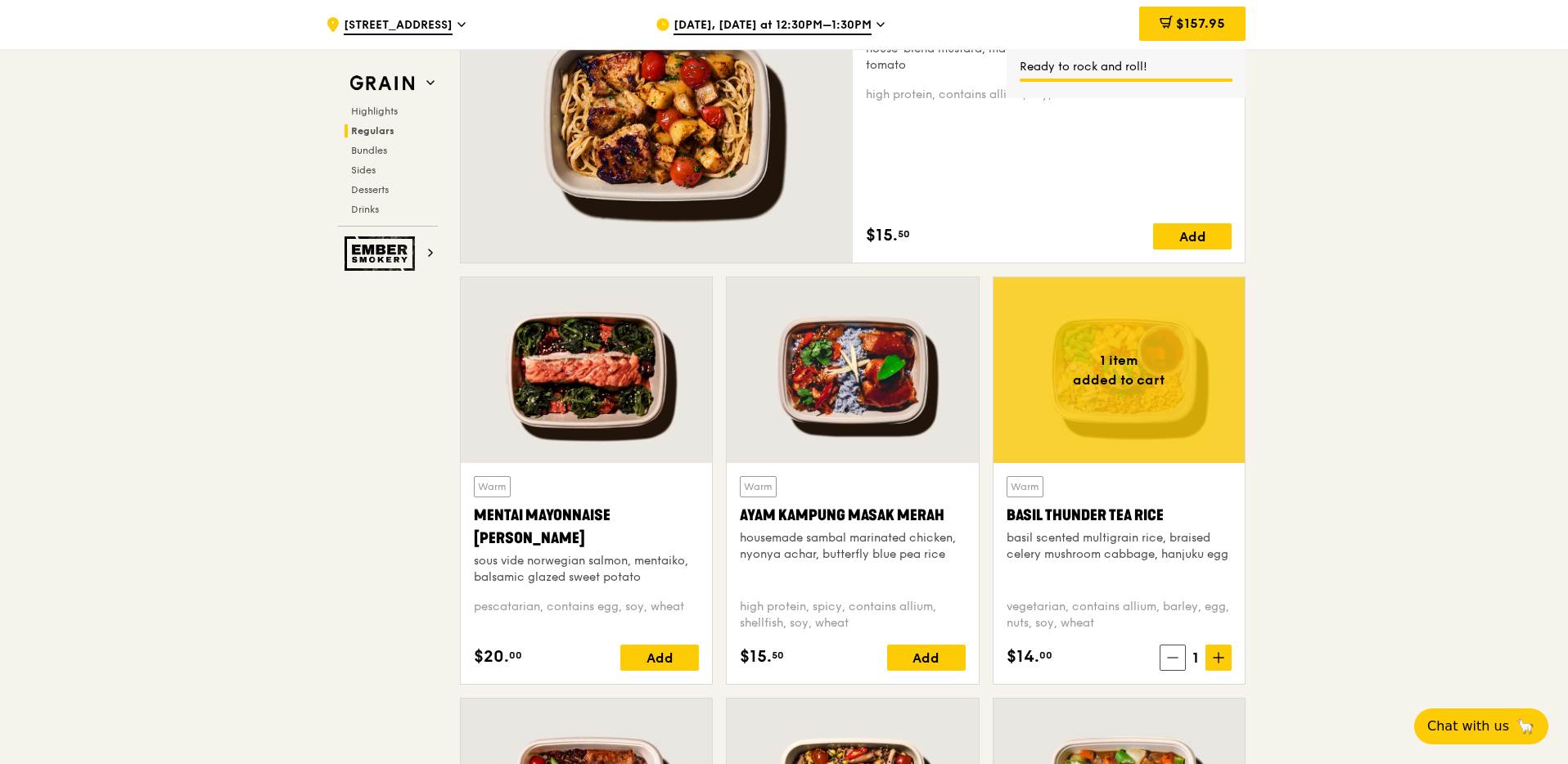
click at [1217, 656] on icon at bounding box center [1218, 657] width 11 height 11
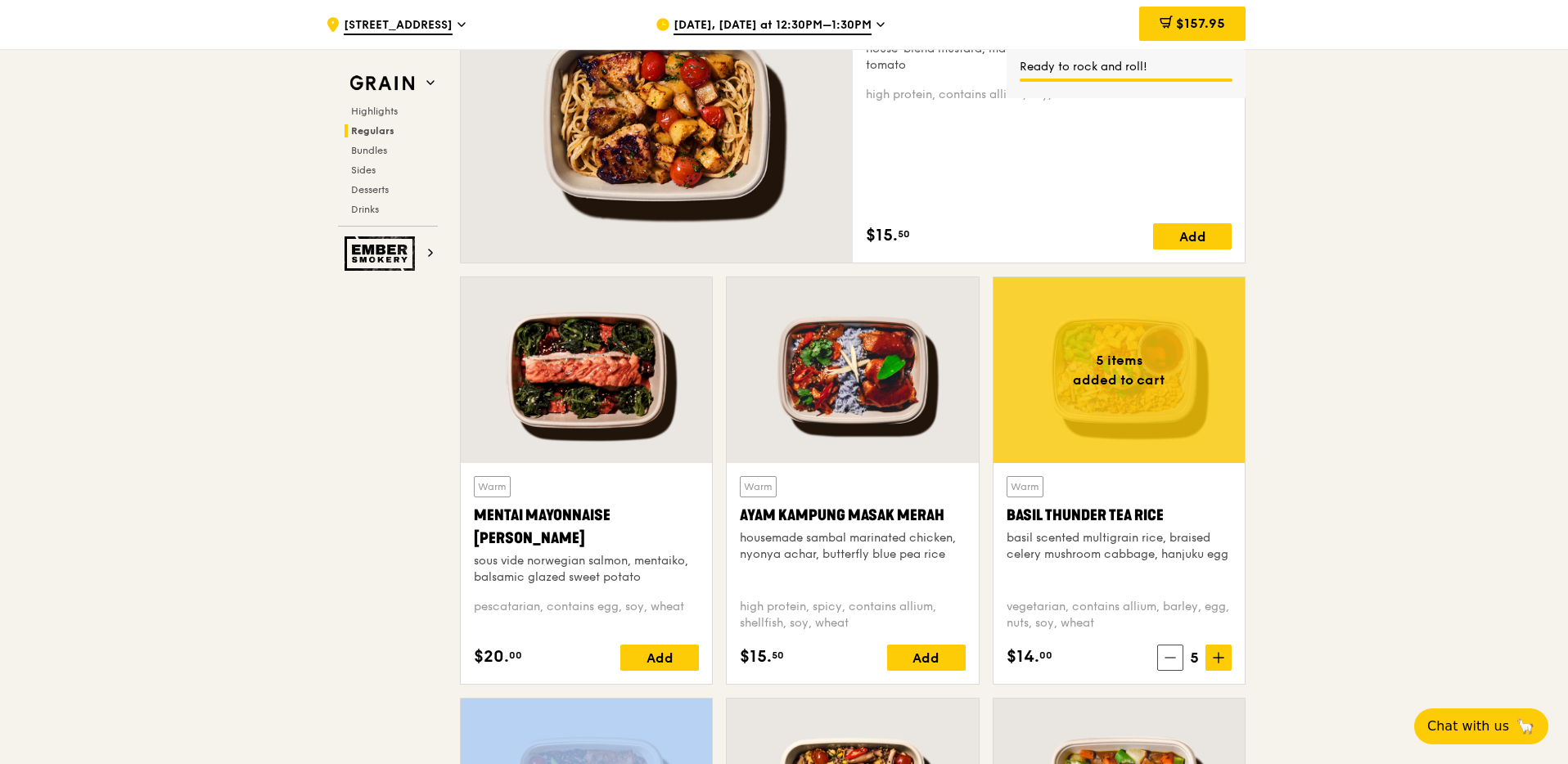
click at [1217, 656] on icon at bounding box center [1218, 657] width 11 height 11
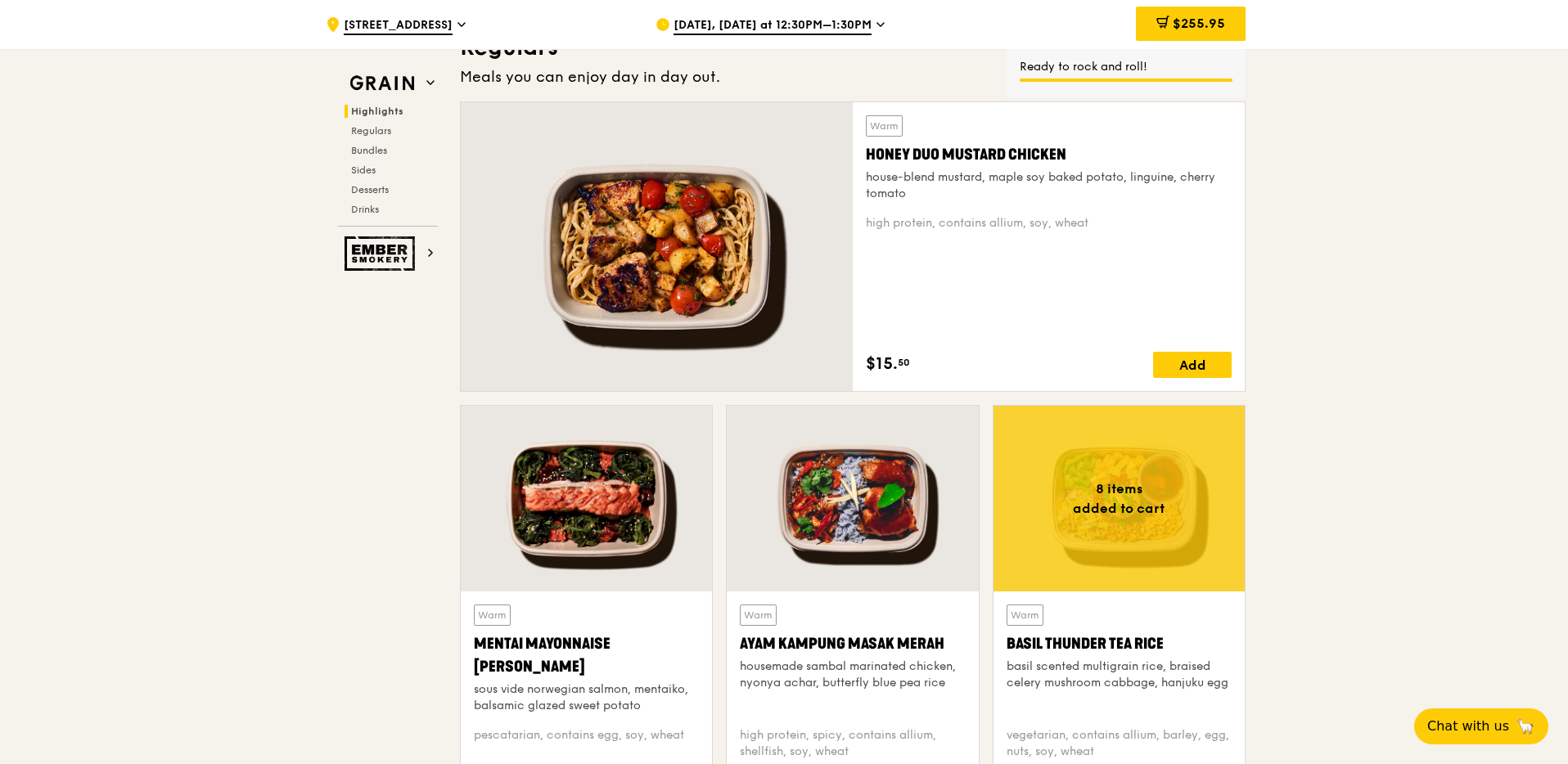
scroll to position [1294, 0]
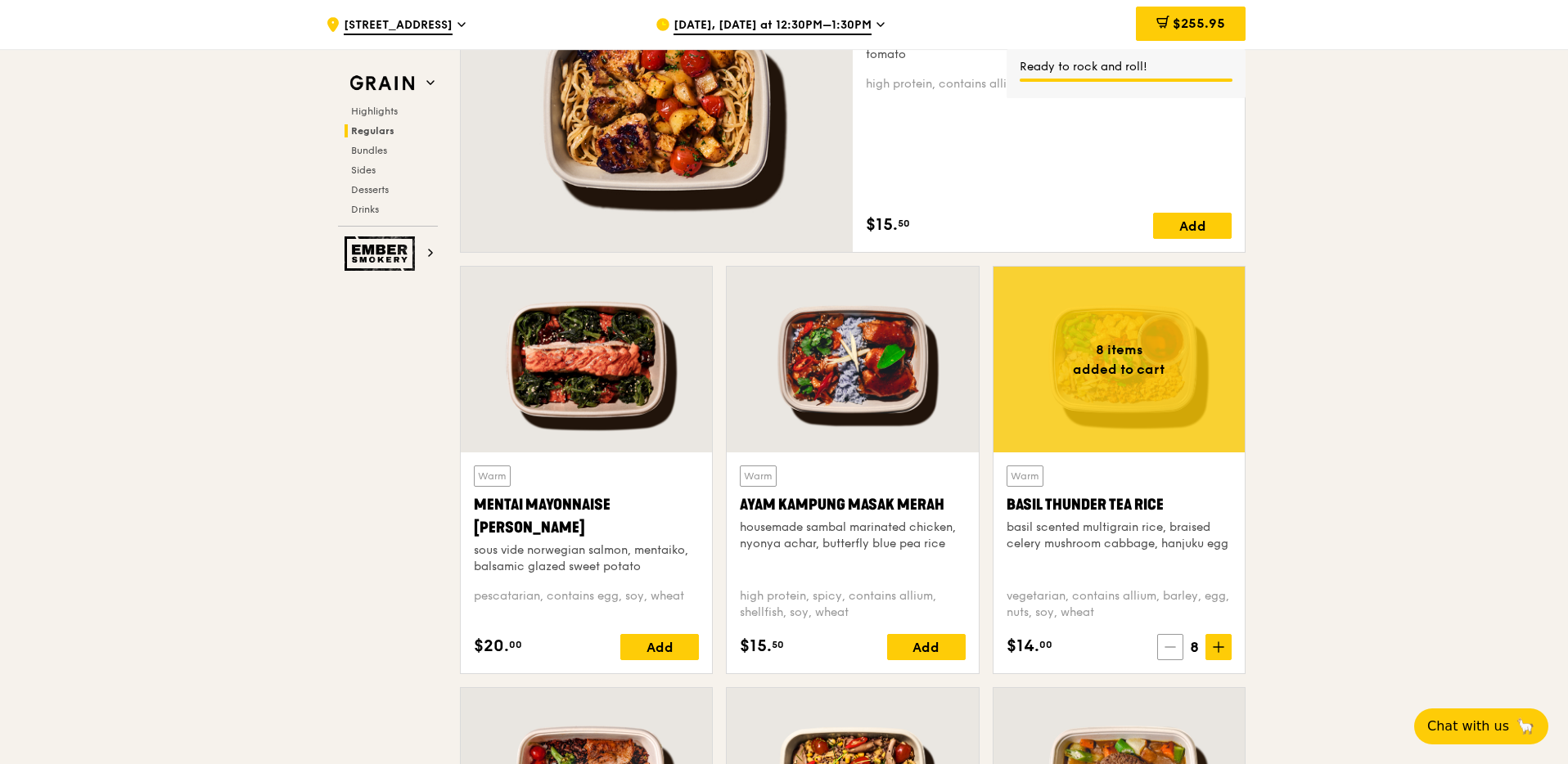
click at [1173, 657] on span at bounding box center [1170, 647] width 26 height 26
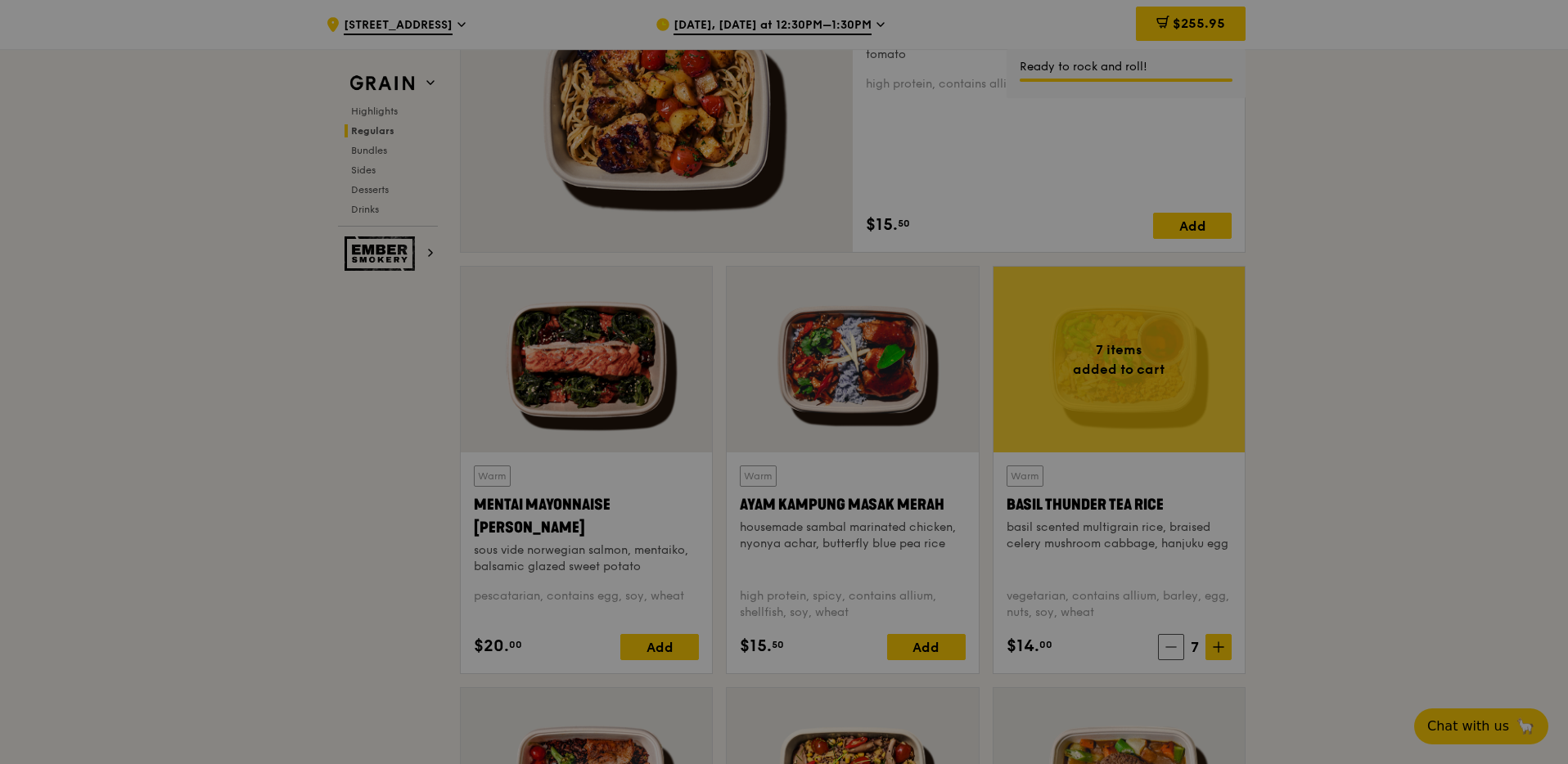
click at [1293, 603] on div at bounding box center [784, 382] width 1568 height 764
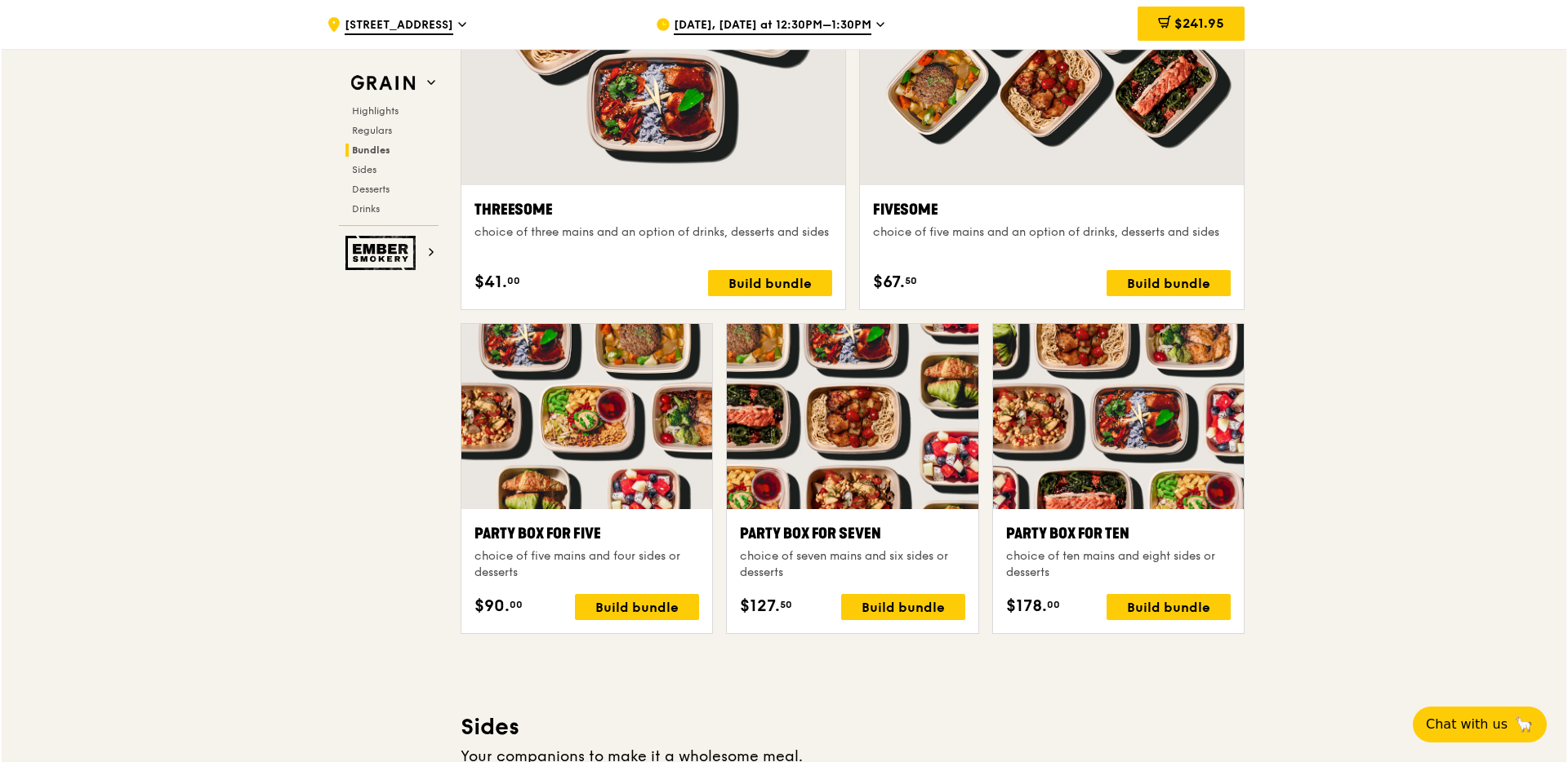
scroll to position [3036, 0]
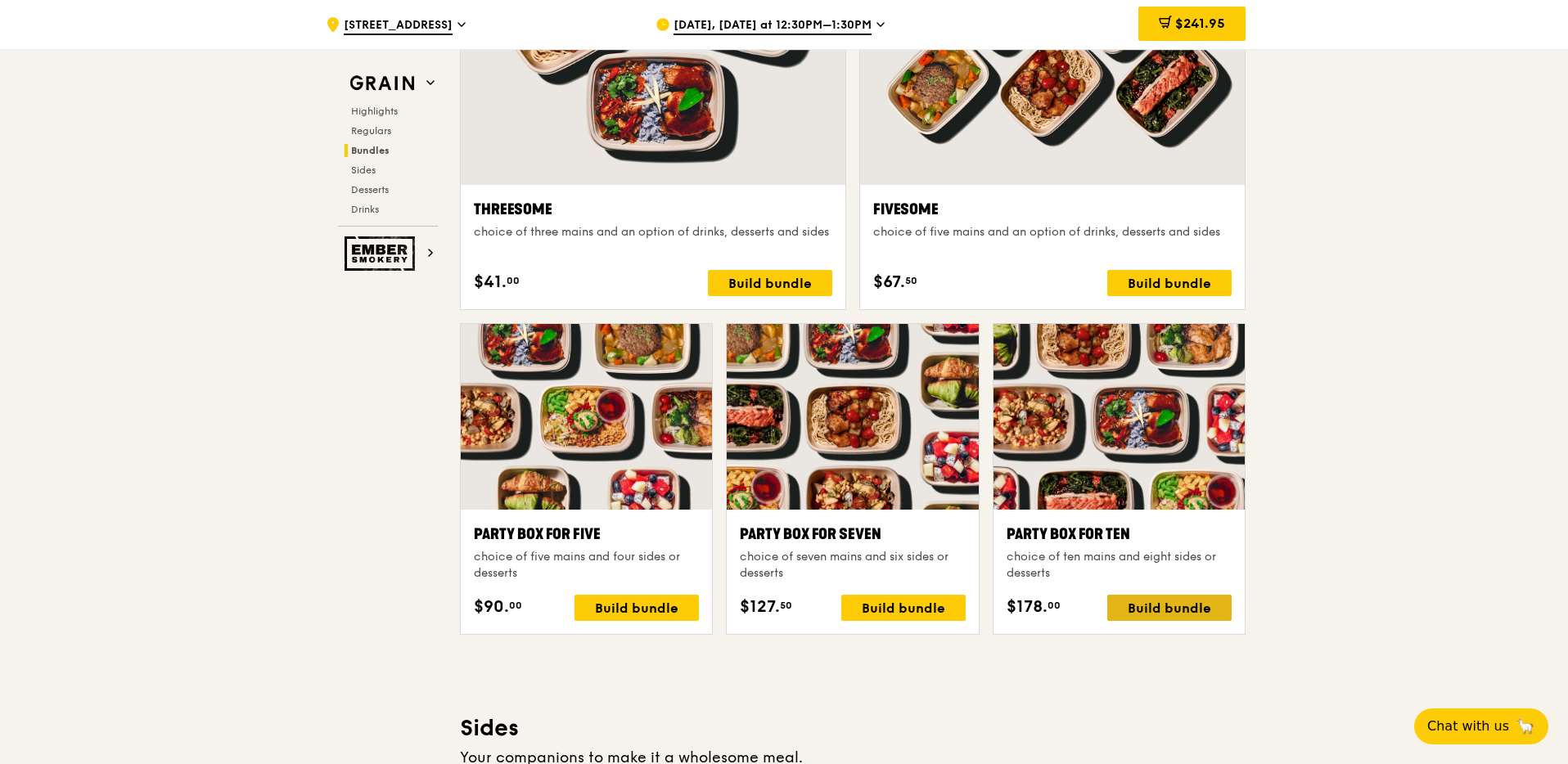
click at [1128, 602] on div "Build bundle" at bounding box center [1169, 608] width 124 height 26
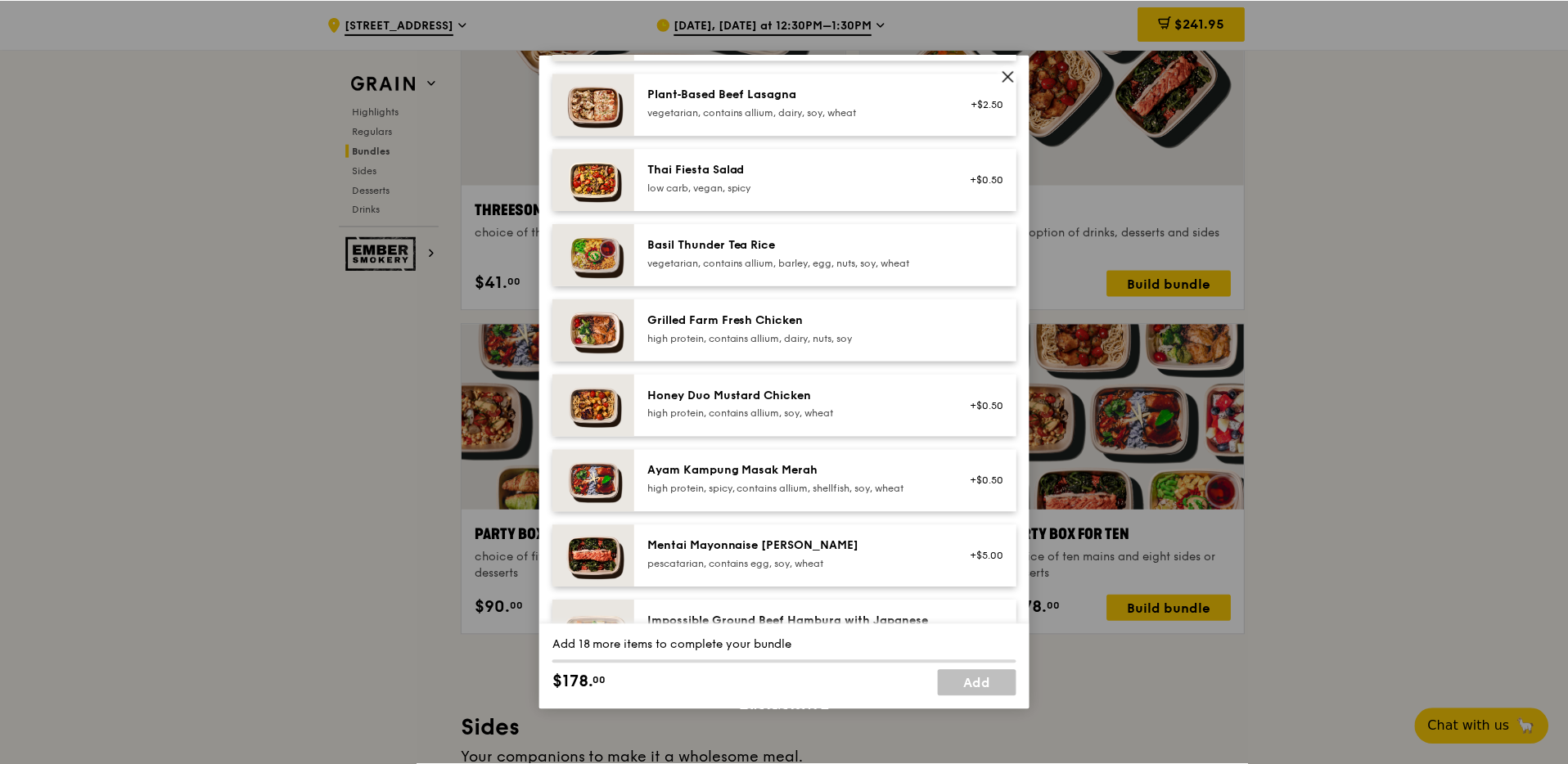
scroll to position [96, 0]
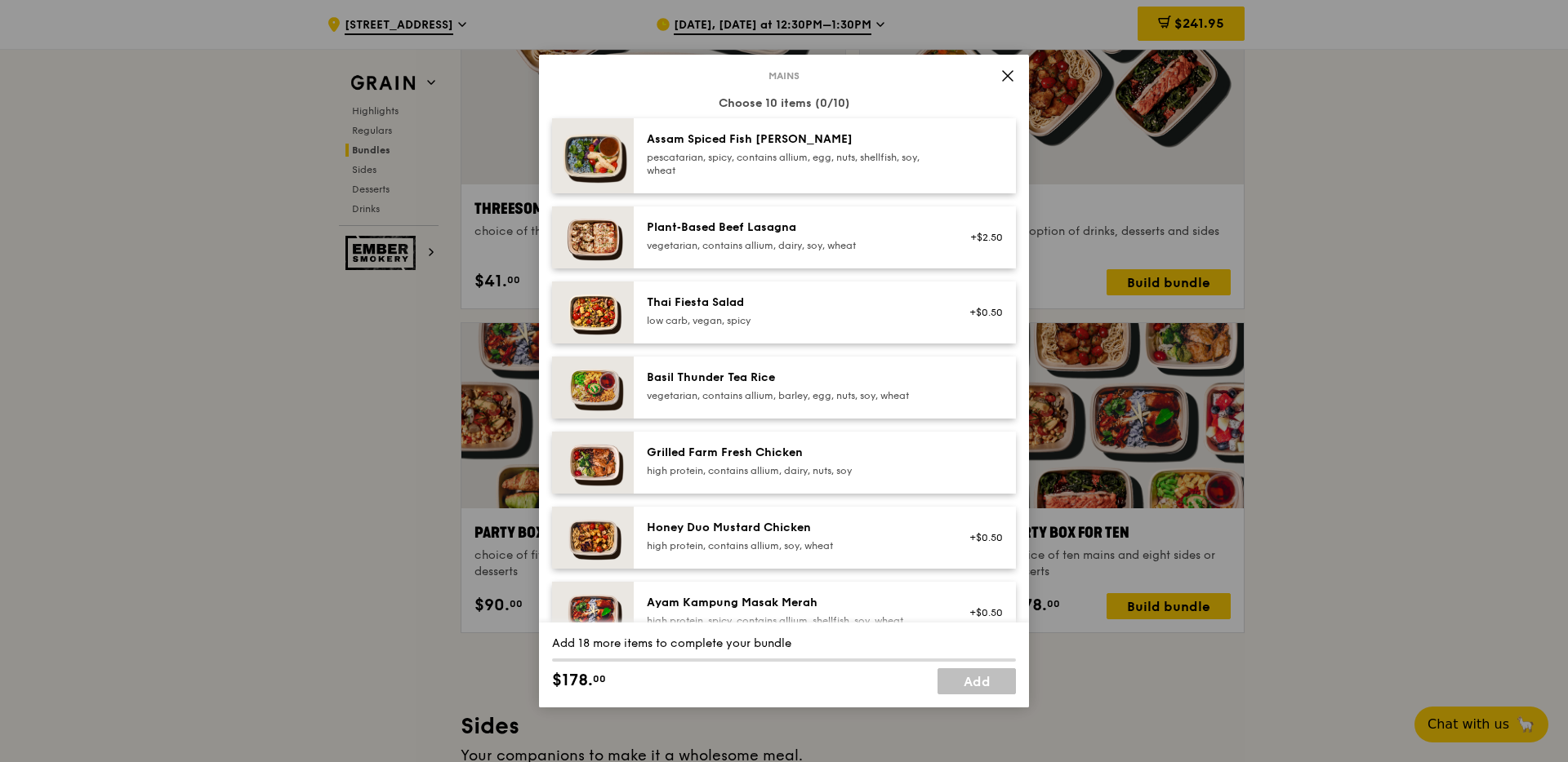
click at [1007, 79] on icon at bounding box center [1007, 76] width 15 height 15
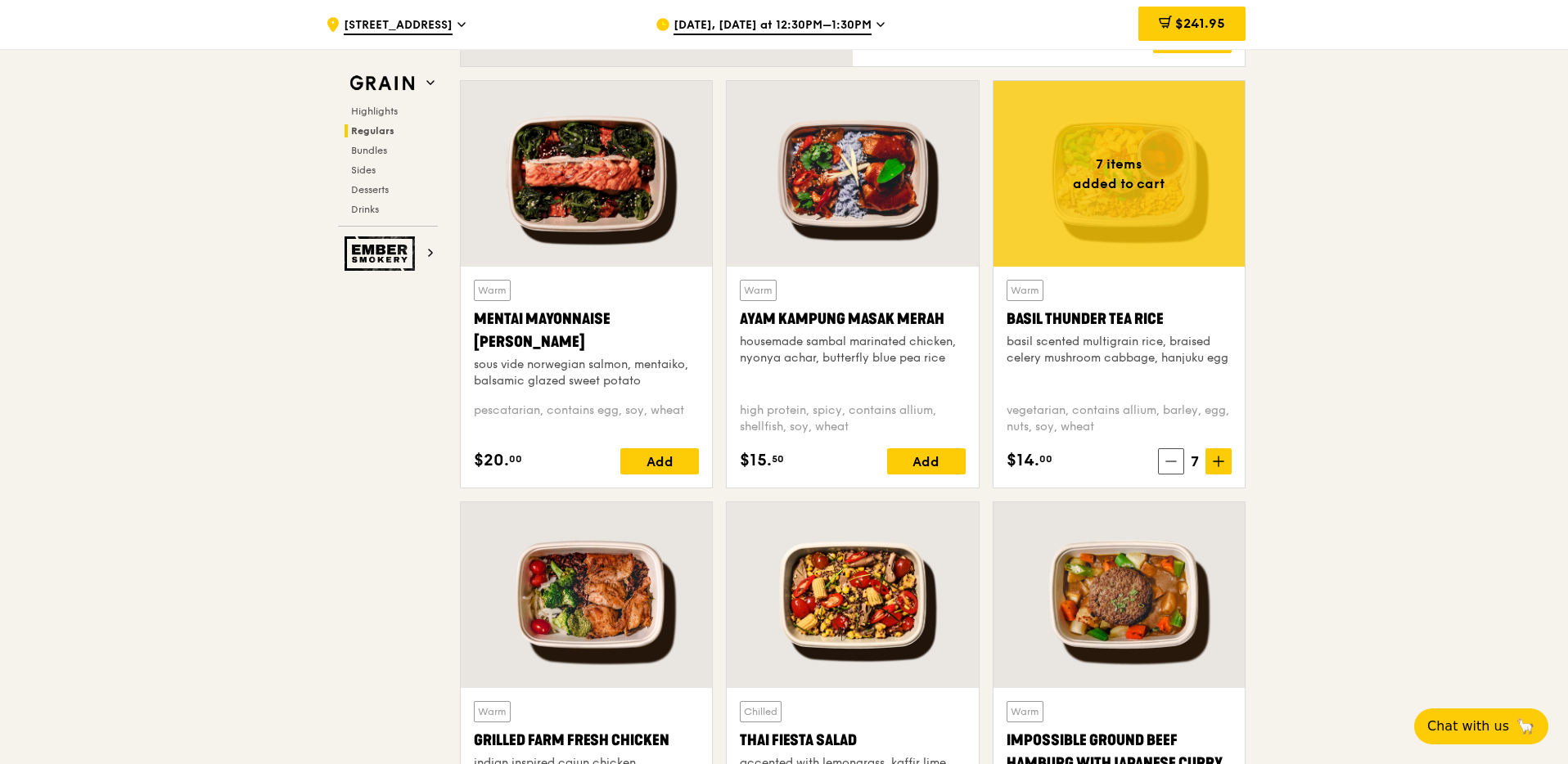
scroll to position [1444, 0]
